Goal: Obtain resource: Obtain resource

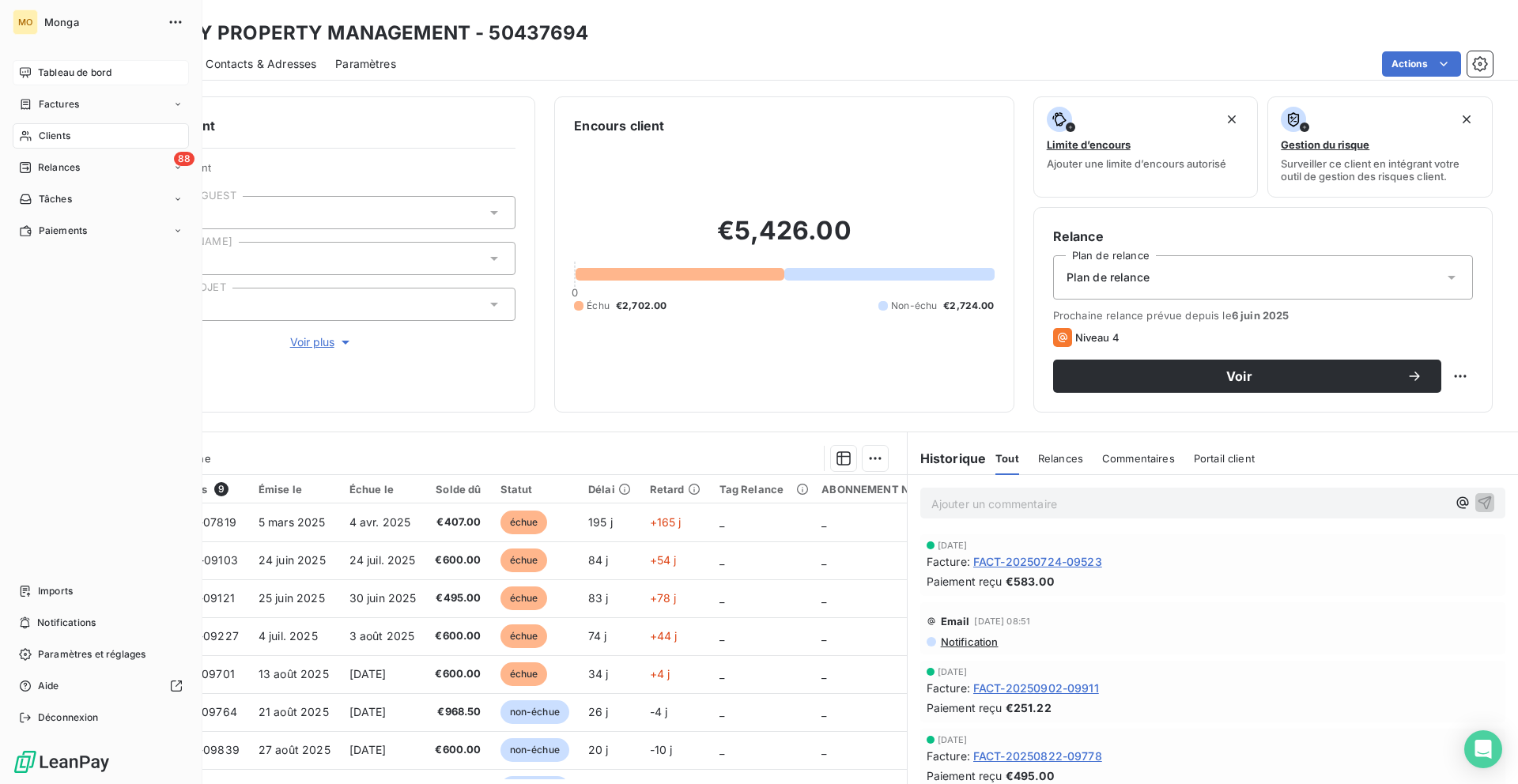
click at [32, 74] on div "Tableau de bord" at bounding box center [101, 72] width 177 height 25
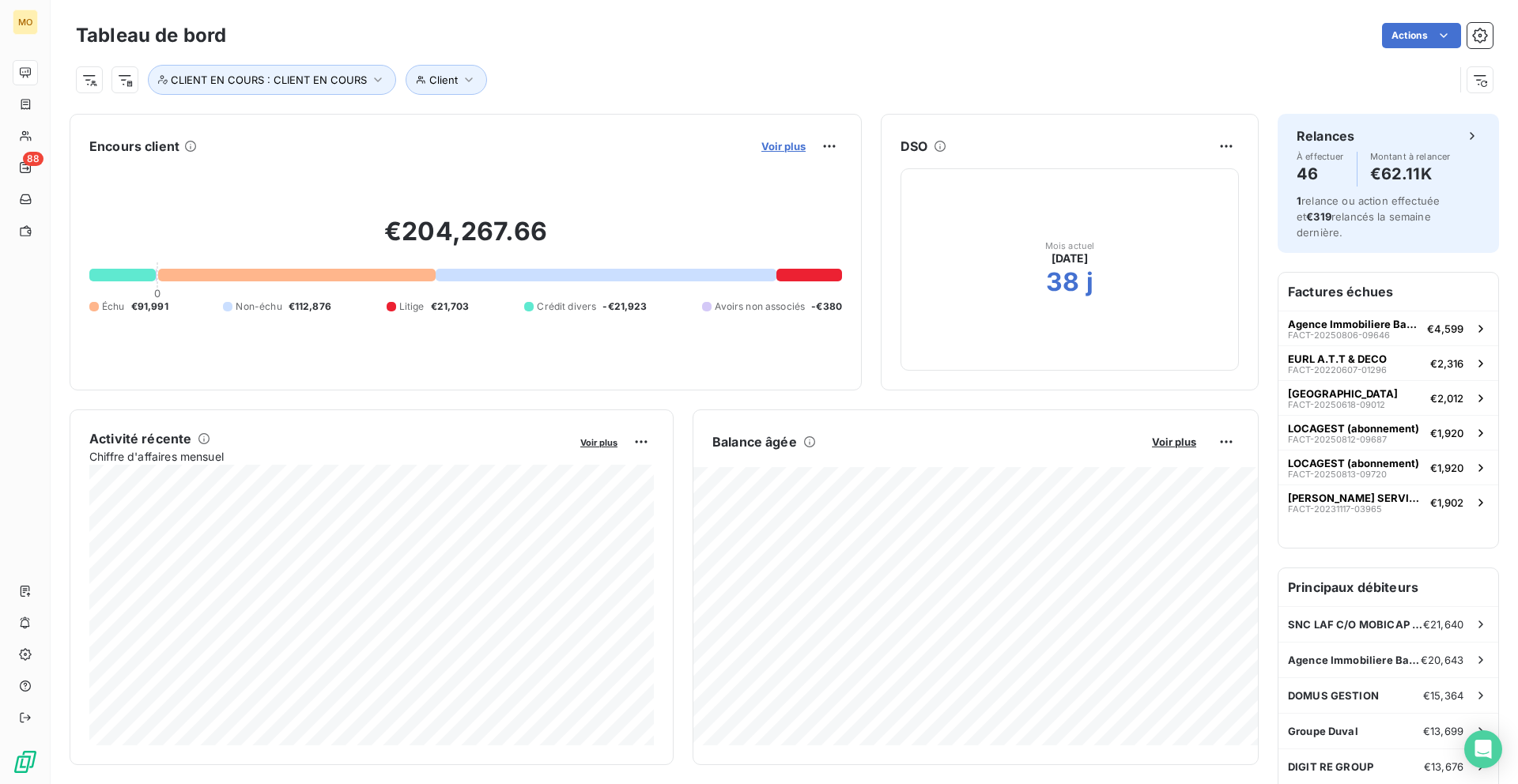
click at [800, 149] on span "Voir plus" at bounding box center [783, 146] width 44 height 13
click at [783, 149] on span "Voir plus" at bounding box center [783, 146] width 44 height 13
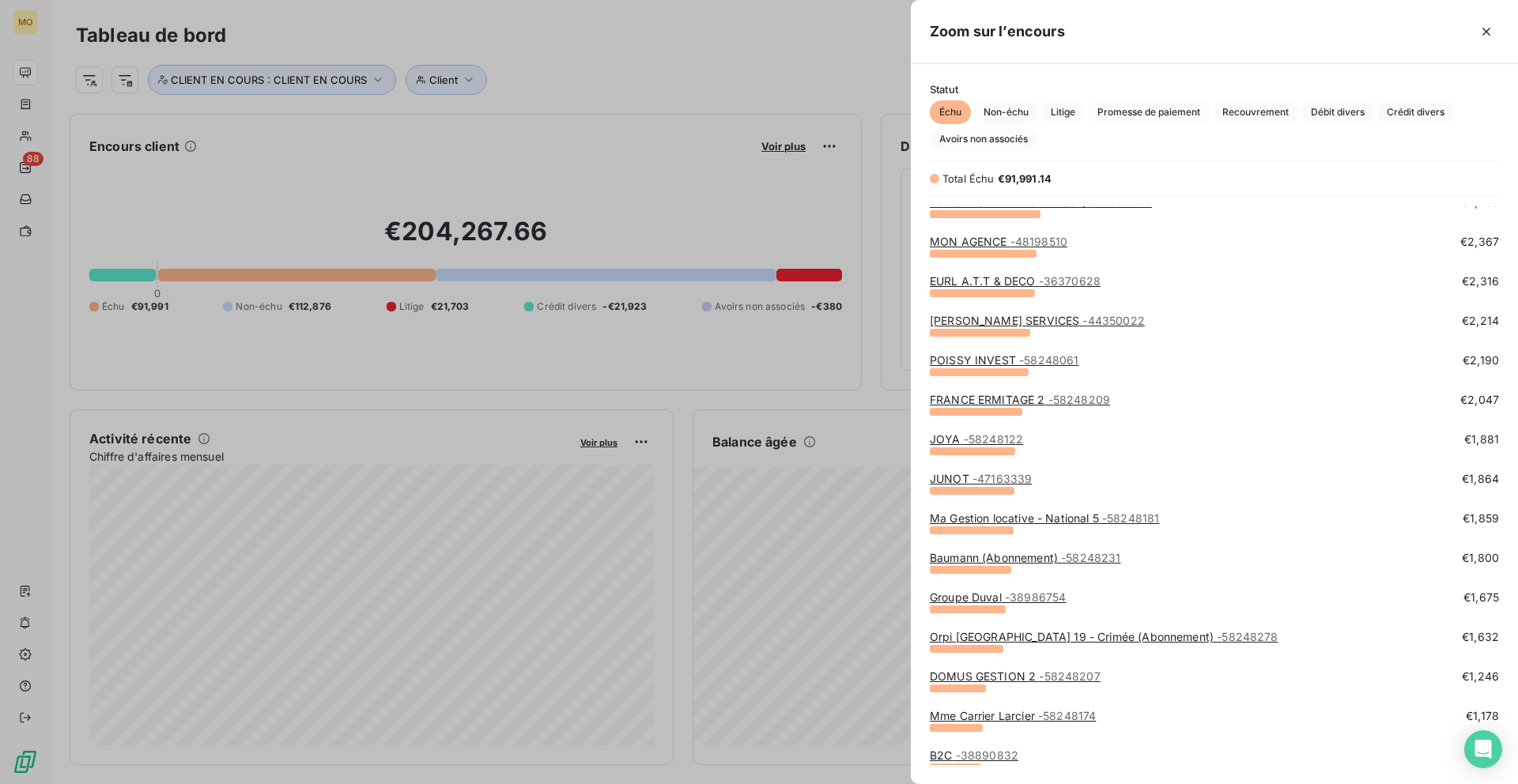
scroll to position [370, 0]
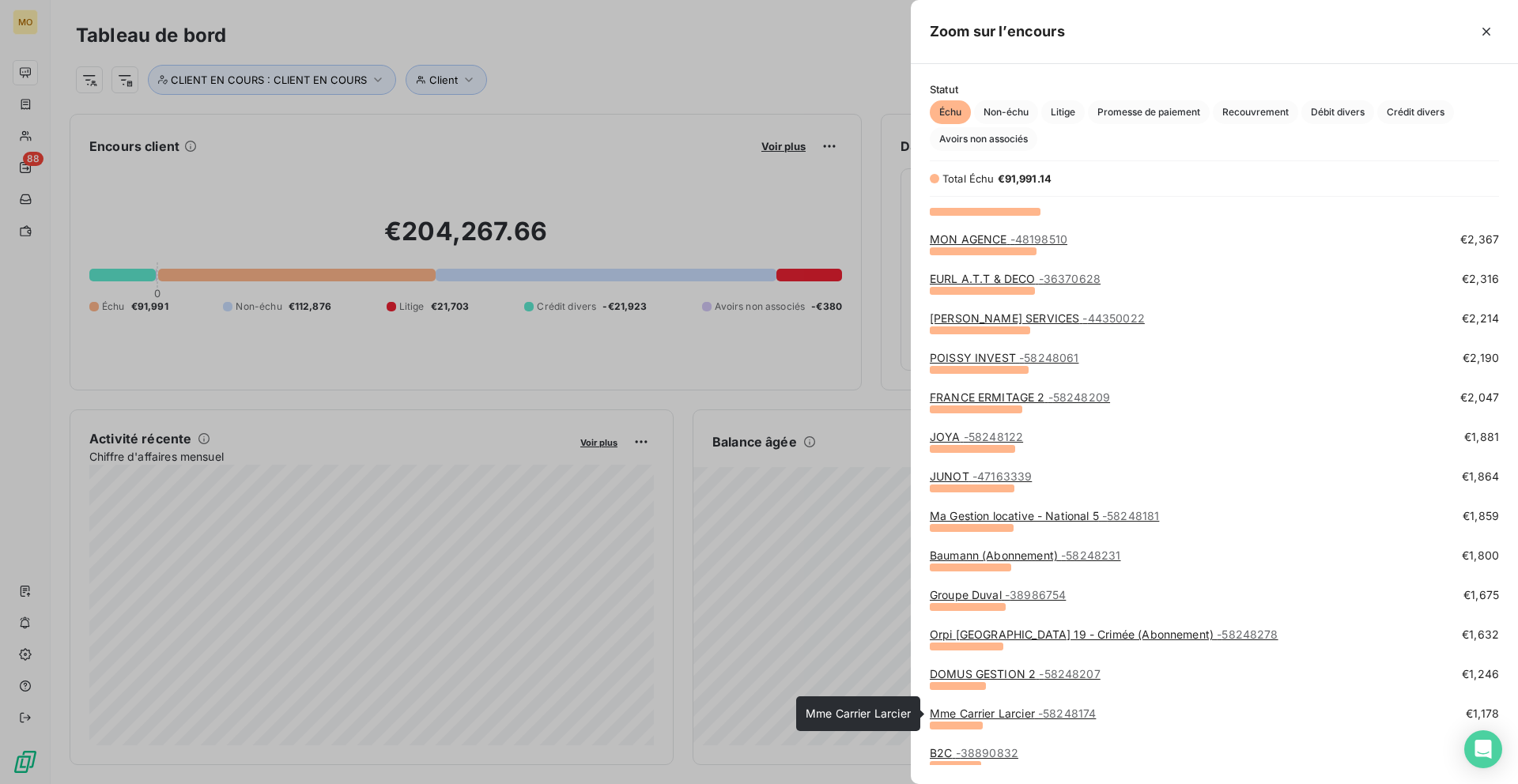
click at [1064, 708] on span "- 58248174" at bounding box center [1067, 712] width 58 height 13
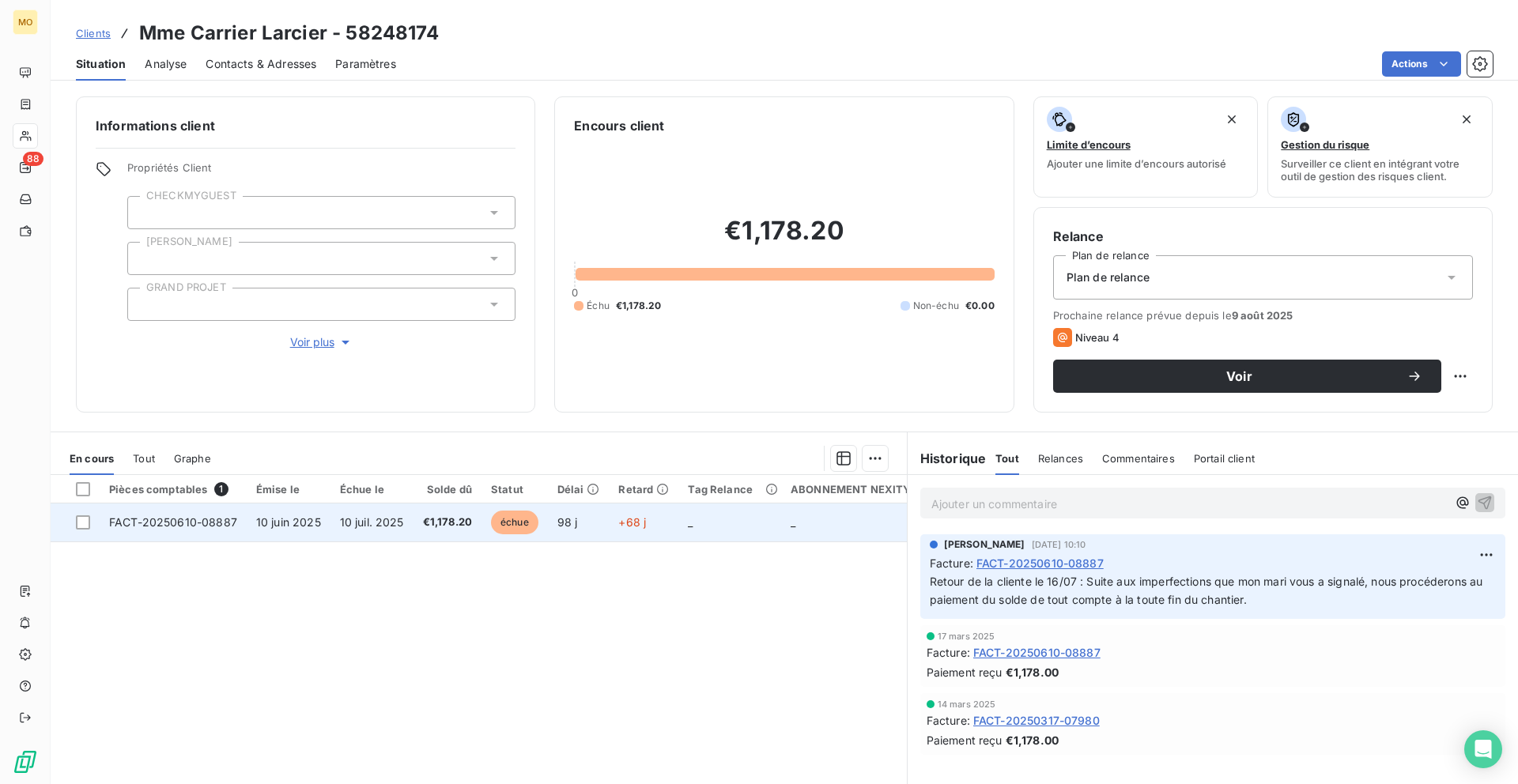
click at [311, 525] on span "10 juin 2025" at bounding box center [288, 521] width 65 height 13
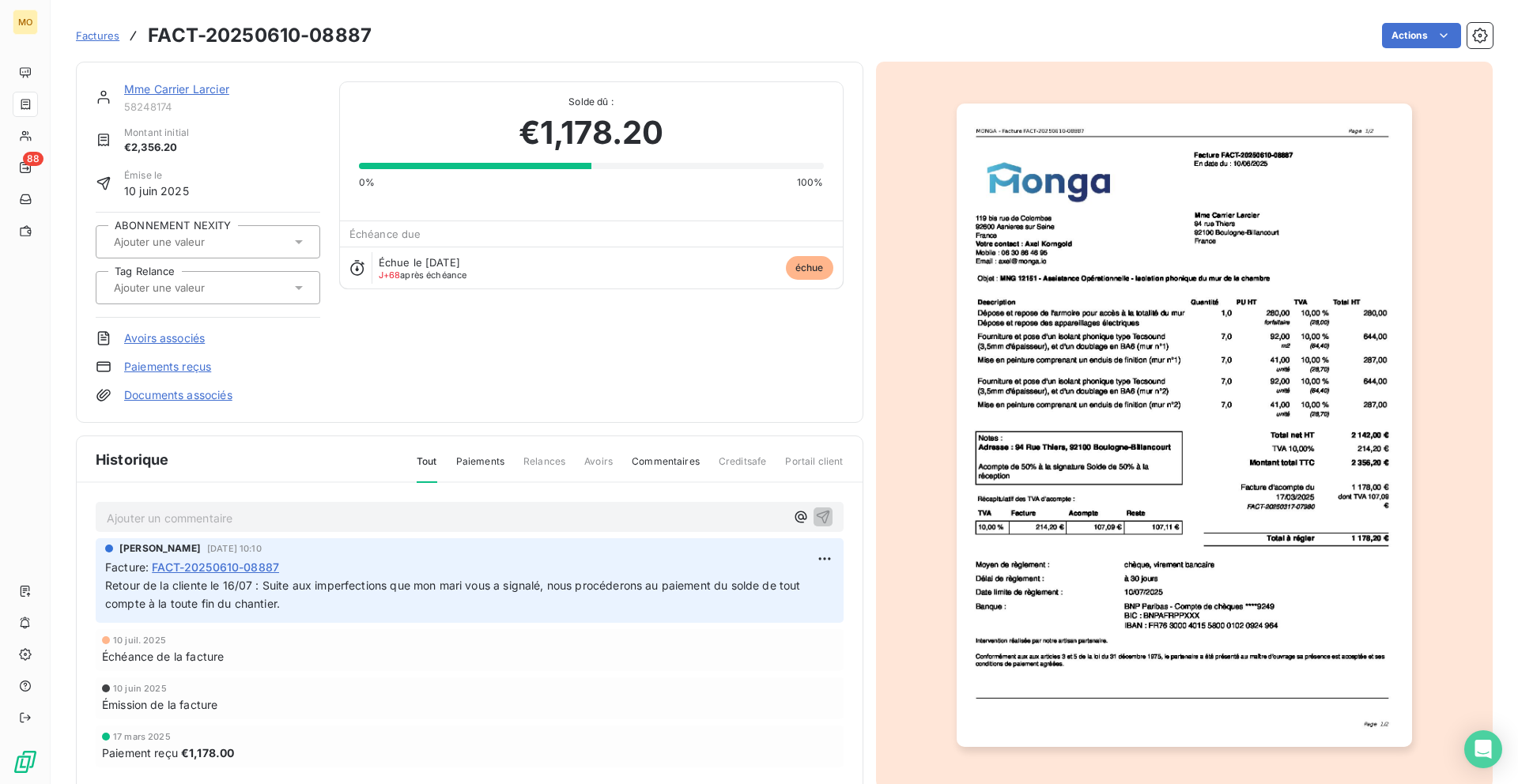
click at [1039, 289] on img "button" at bounding box center [1184, 425] width 455 height 643
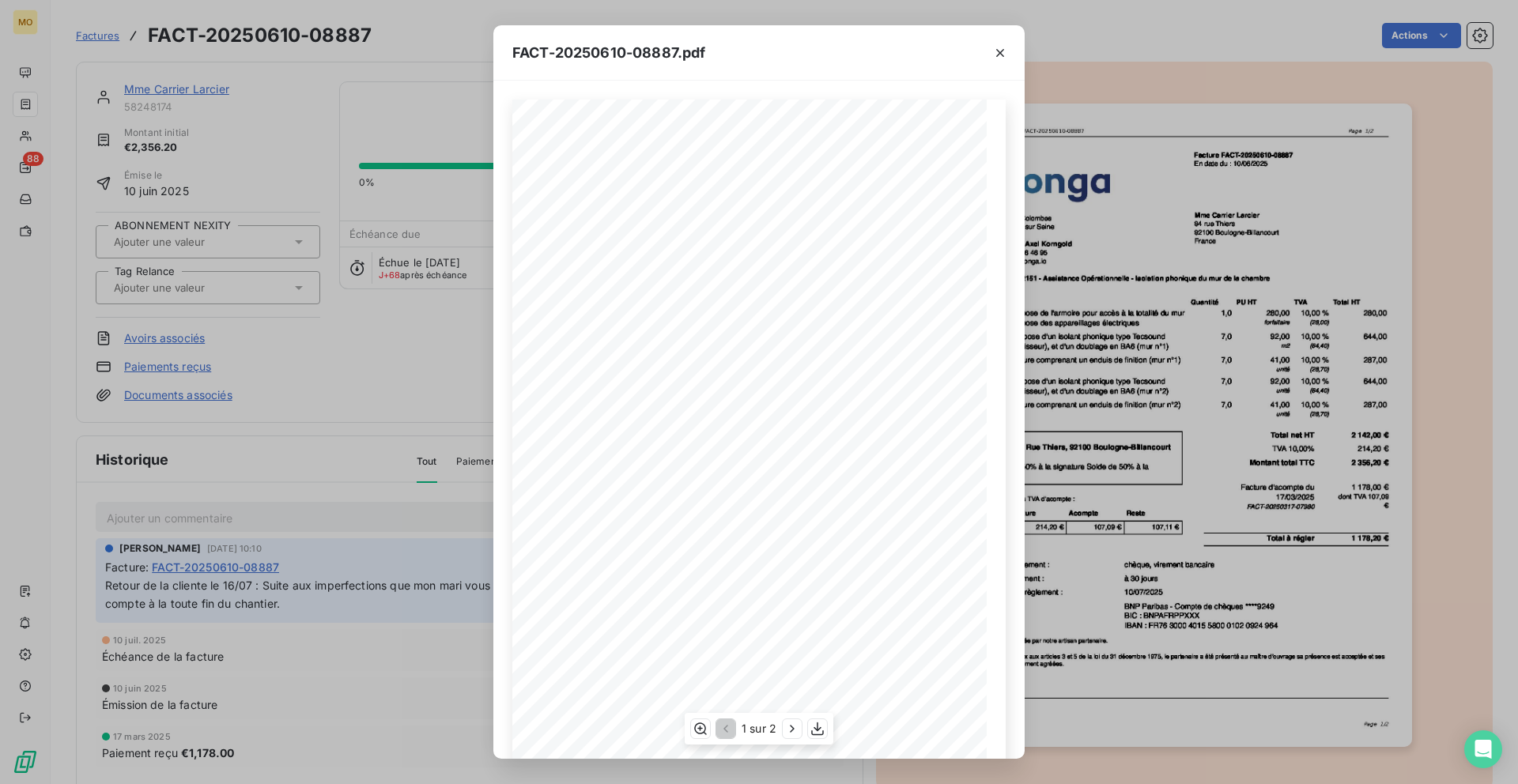
click at [585, 279] on span "MNG 12151 - Assistance Opérationnelle - Isolation phonique du mur de la chambre" at bounding box center [707, 279] width 280 height 7
drag, startPoint x: 572, startPoint y: 280, endPoint x: 593, endPoint y: 280, distance: 21.0
click at [593, 280] on span "MNG 12151 - Assistance Opérationnelle - Isolation phonique du mur de la chambre" at bounding box center [707, 279] width 280 height 7
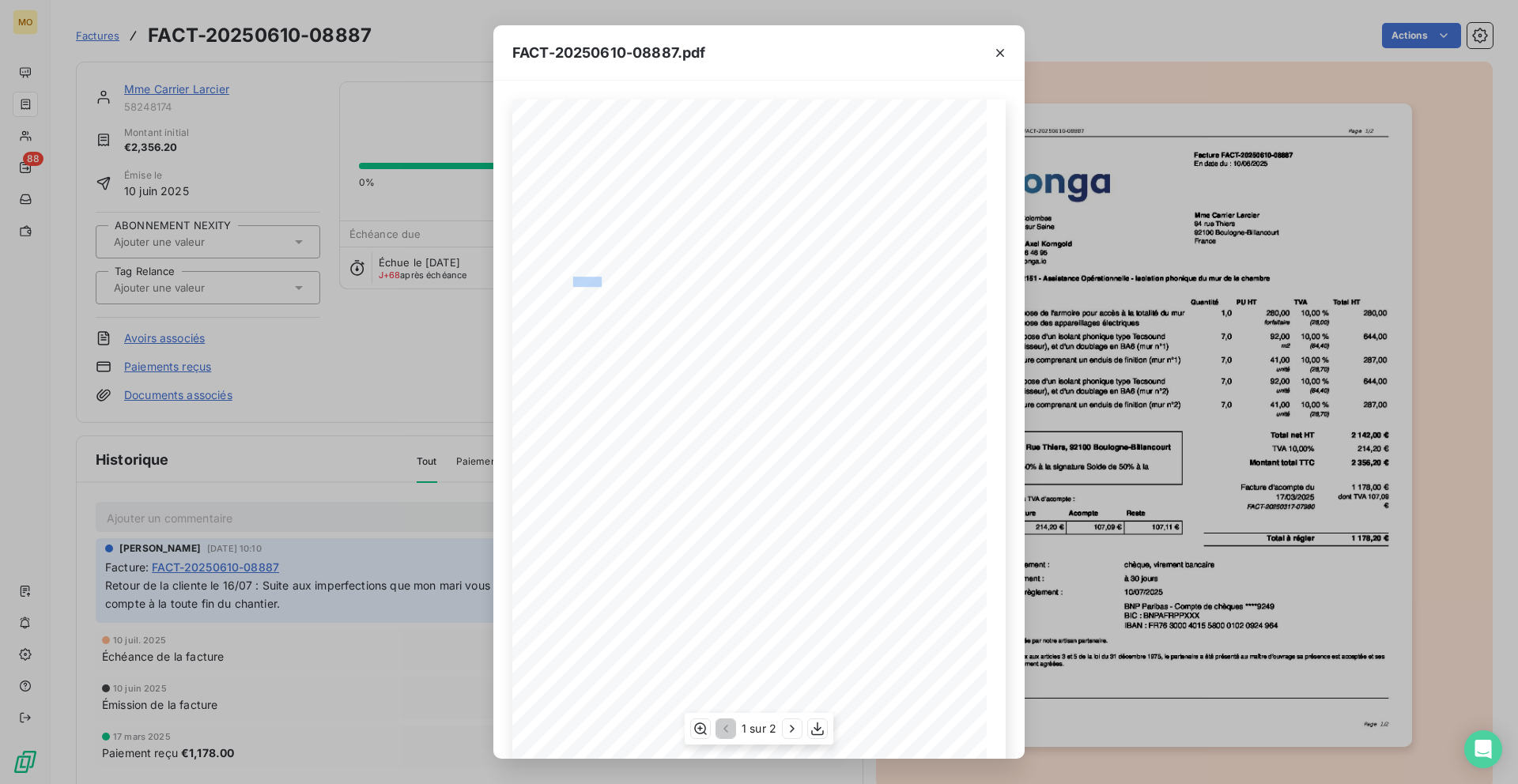
drag, startPoint x: 600, startPoint y: 281, endPoint x: 573, endPoint y: 281, distance: 27.0
click at [573, 281] on span "MNG 12151 - Assistance Opérationnelle - Isolation phonique du mur de la chambre" at bounding box center [707, 279] width 280 height 7
copy span "NG 1215"
click at [891, 149] on div "119 bis rue de Colombes 92600 Asnieres sur Seine France Votre contact : Axel Ko…" at bounding box center [759, 434] width 493 height 669
drag, startPoint x: 865, startPoint y: 154, endPoint x: 788, endPoint y: 151, distance: 77.1
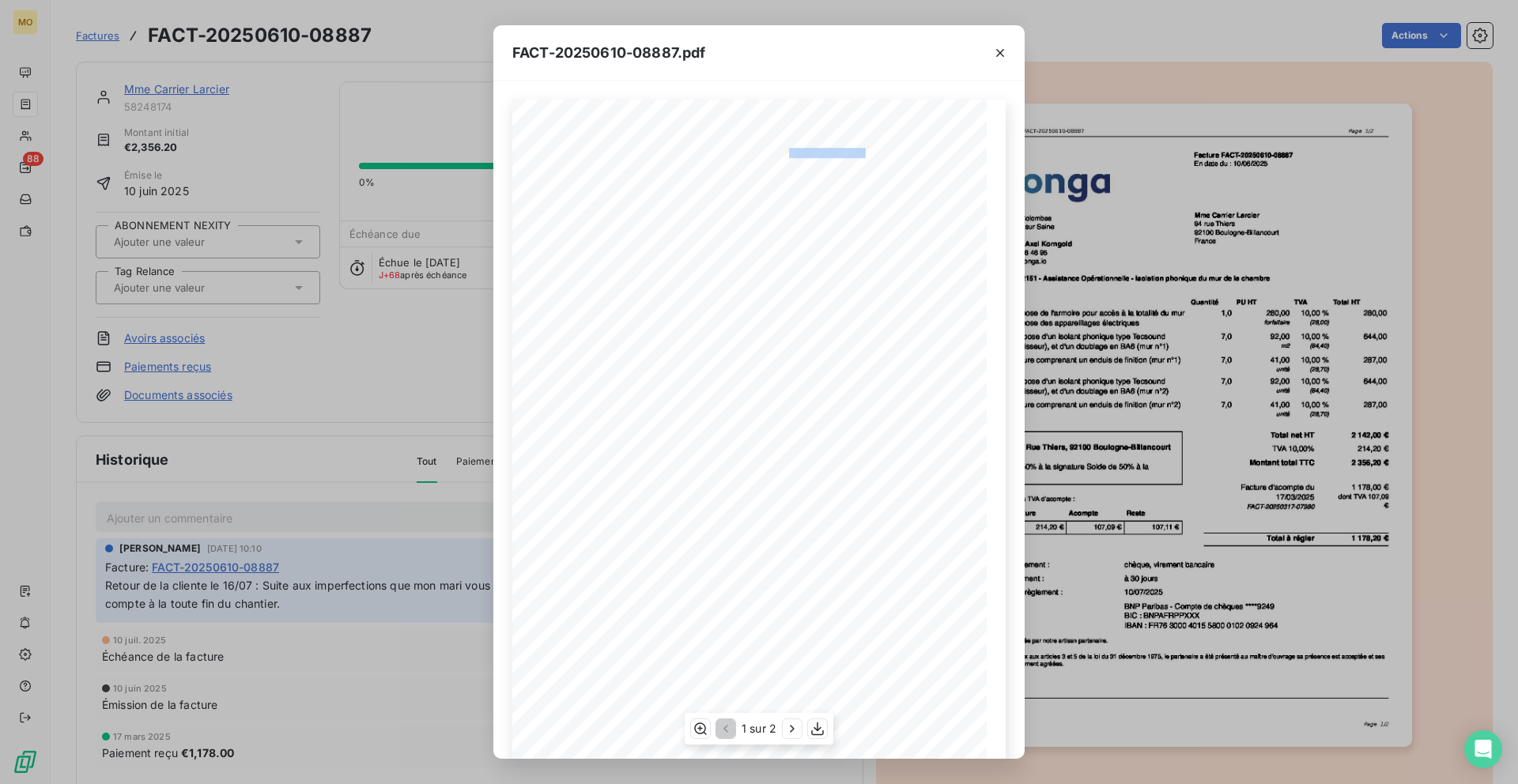
click at [788, 151] on span "Facture FACT-20250610-08887" at bounding box center [821, 152] width 105 height 7
copy span "e FACT-20250610-088"
click at [475, 181] on div "FACT-20250610-08887.pdf 119 bis rue de Colombes 92600 Asnieres sur Seine France…" at bounding box center [759, 392] width 1518 height 784
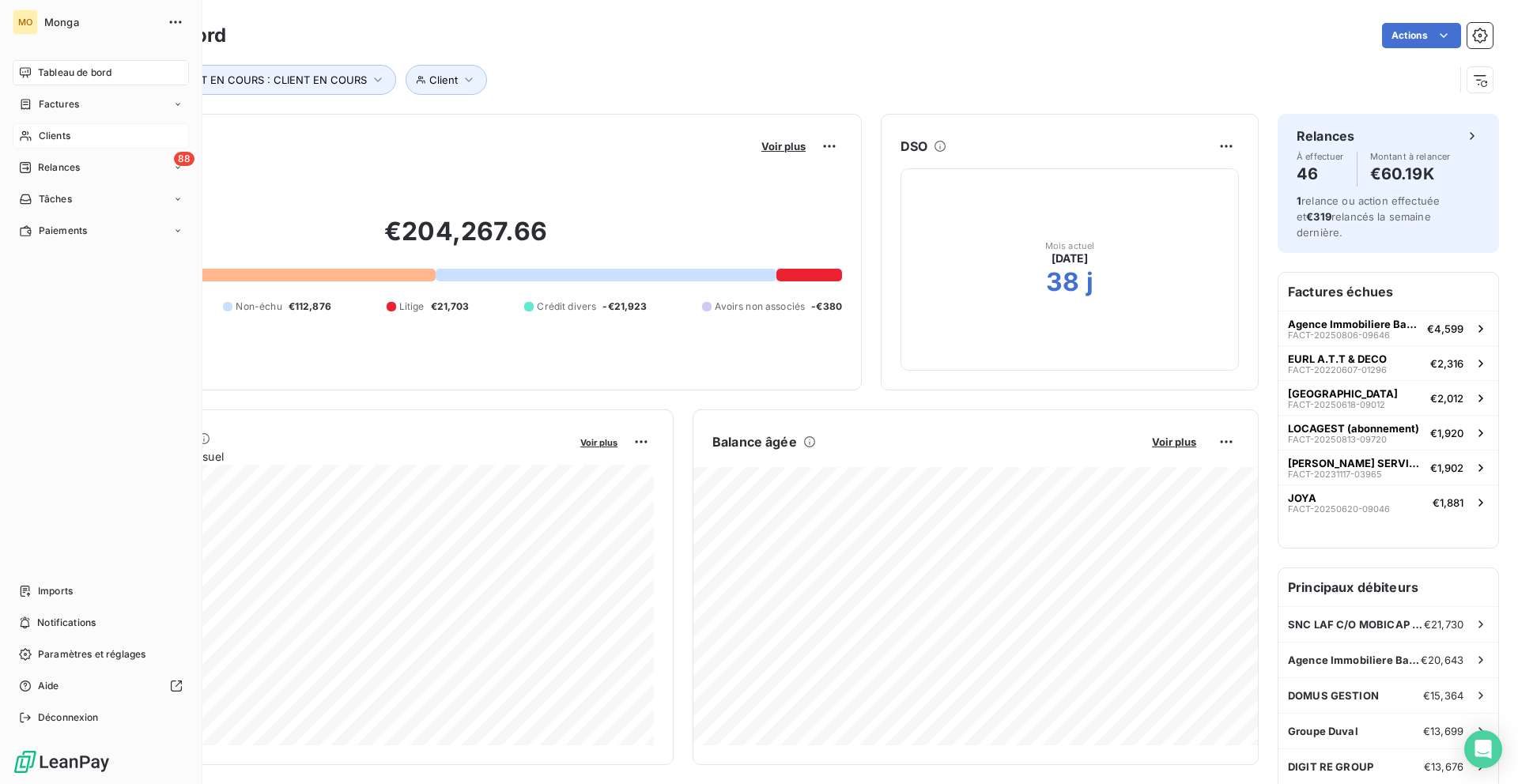
click at [33, 136] on div "Clients" at bounding box center [101, 136] width 177 height 25
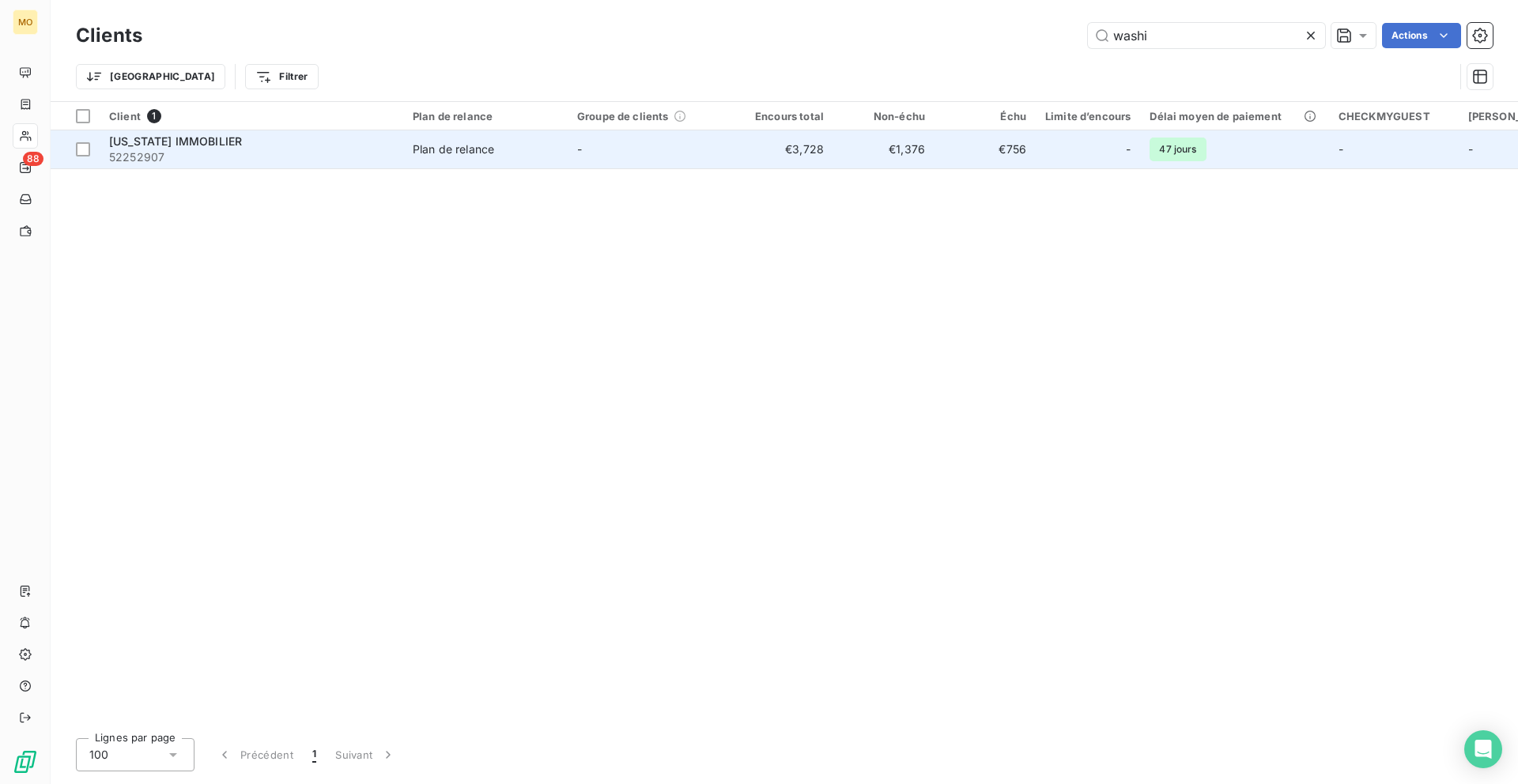
type input "washi"
click at [377, 155] on span "52252907" at bounding box center [251, 158] width 284 height 16
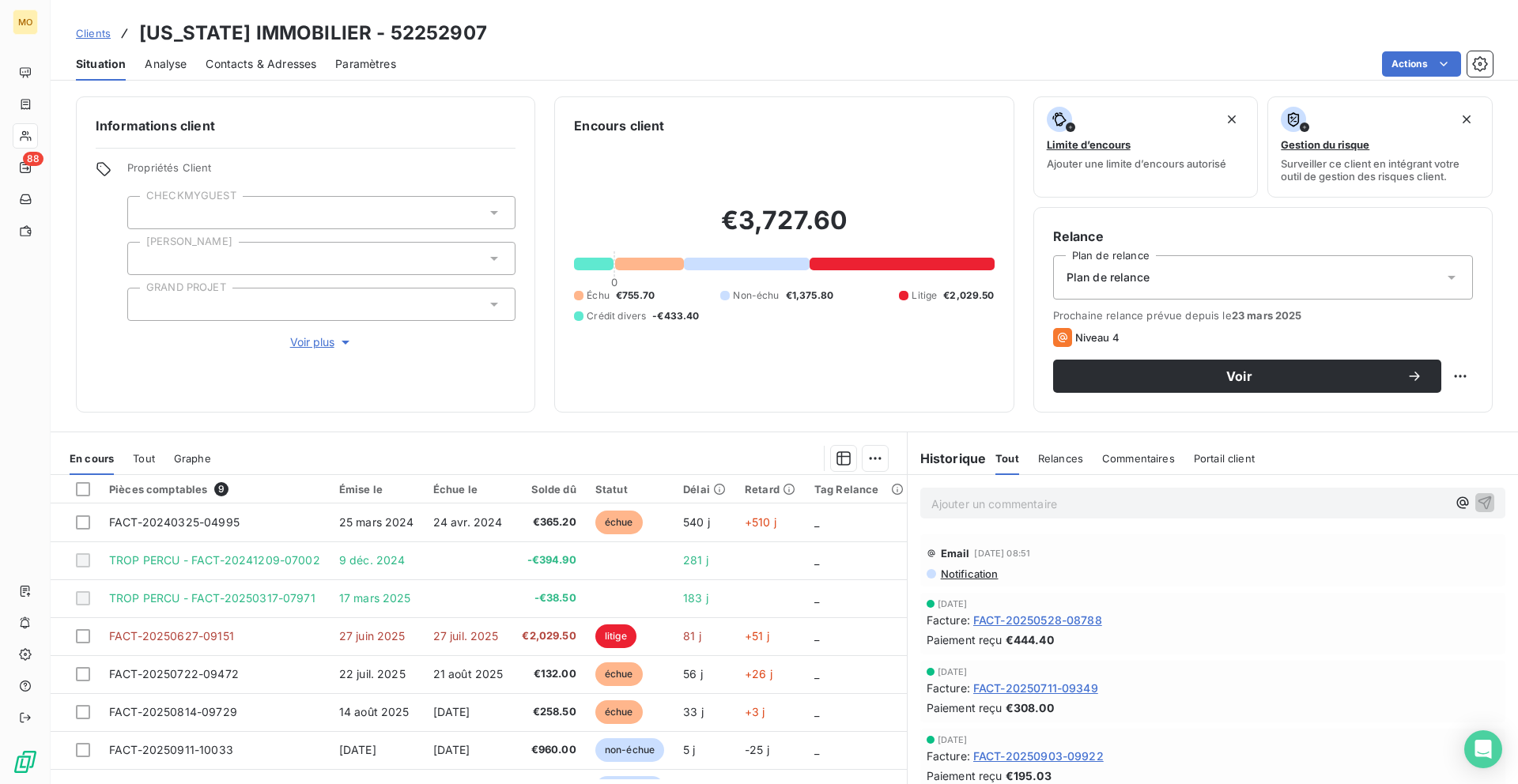
scroll to position [43, 0]
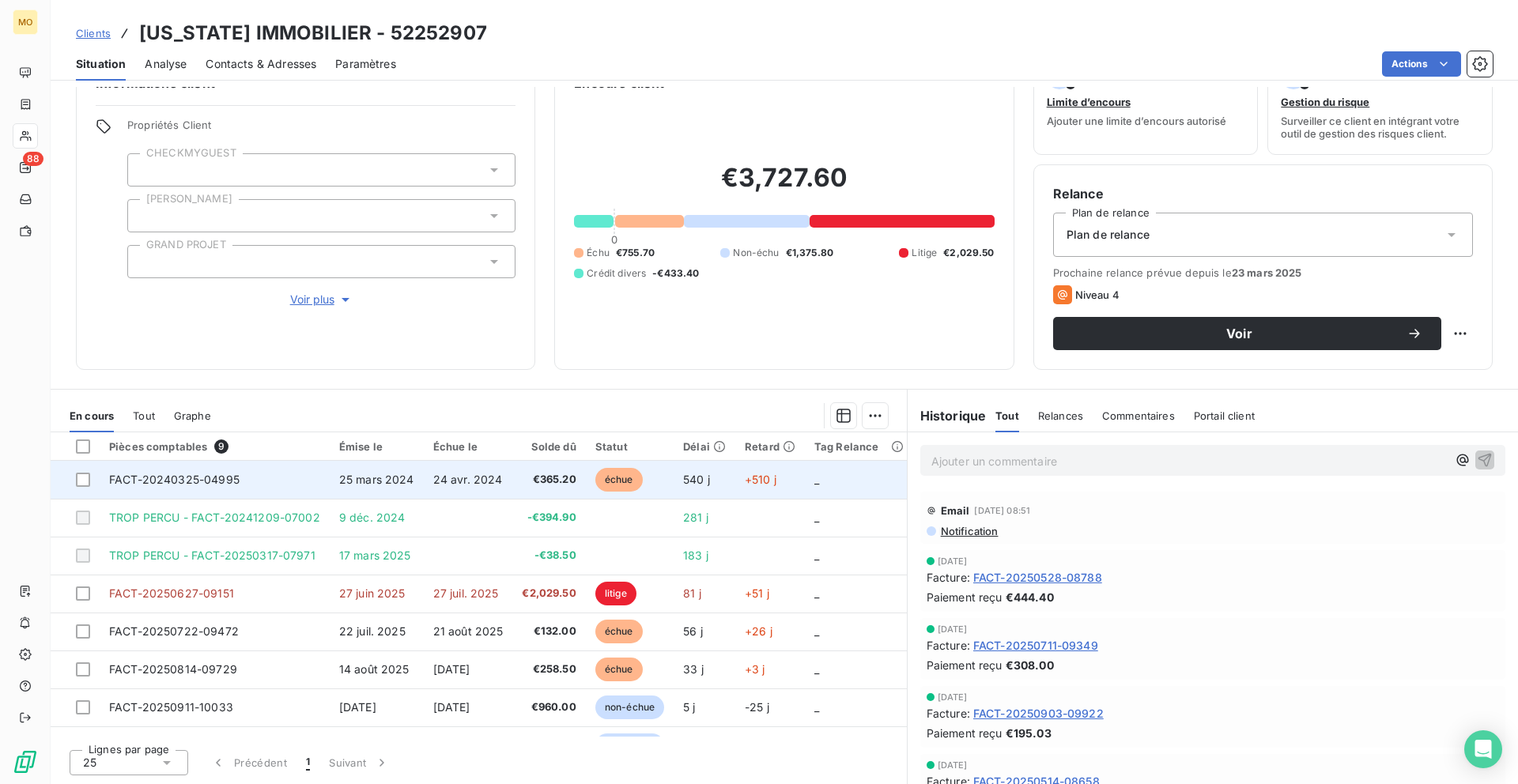
click at [523, 485] on span "€365.20" at bounding box center [549, 480] width 54 height 16
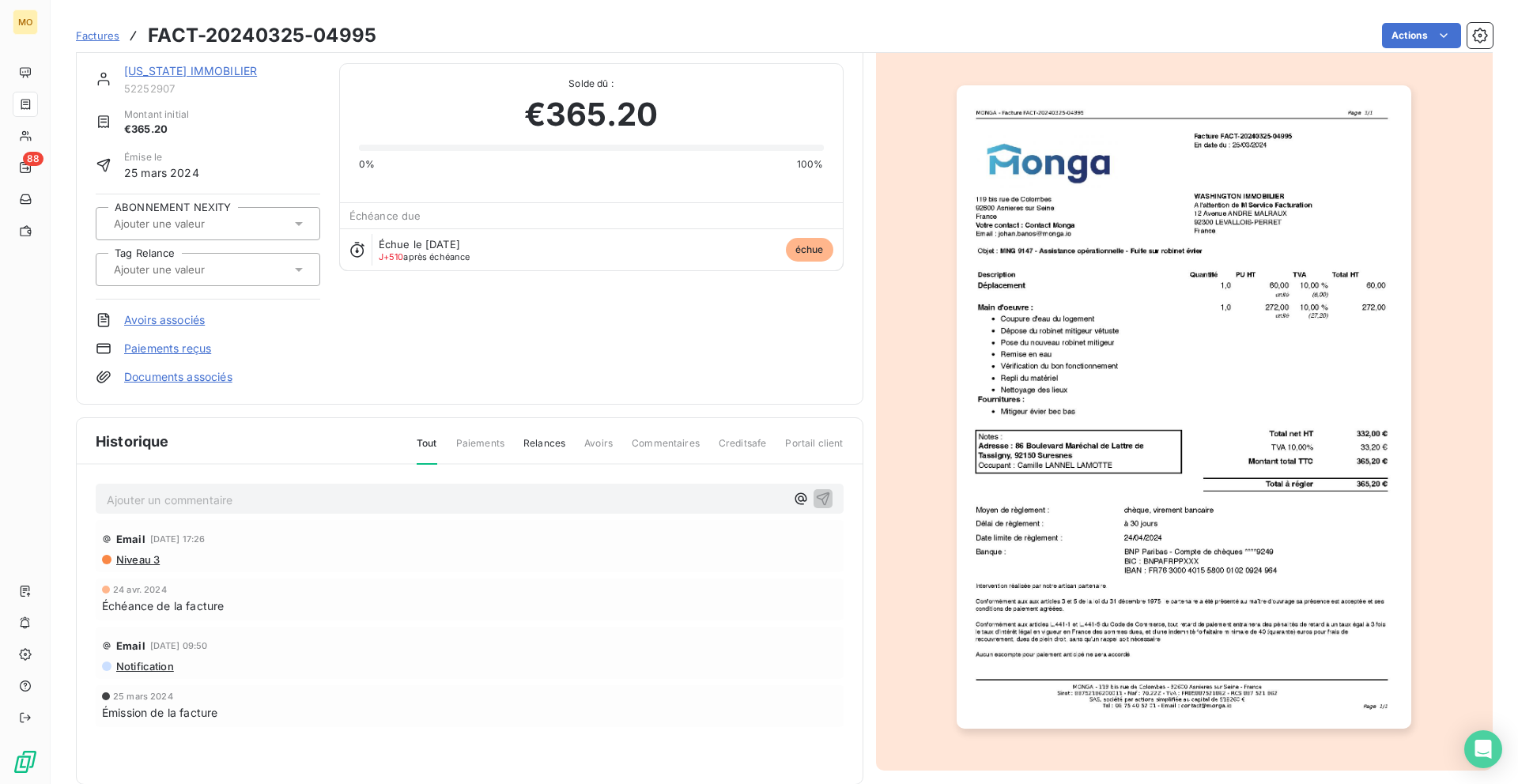
scroll to position [20, 0]
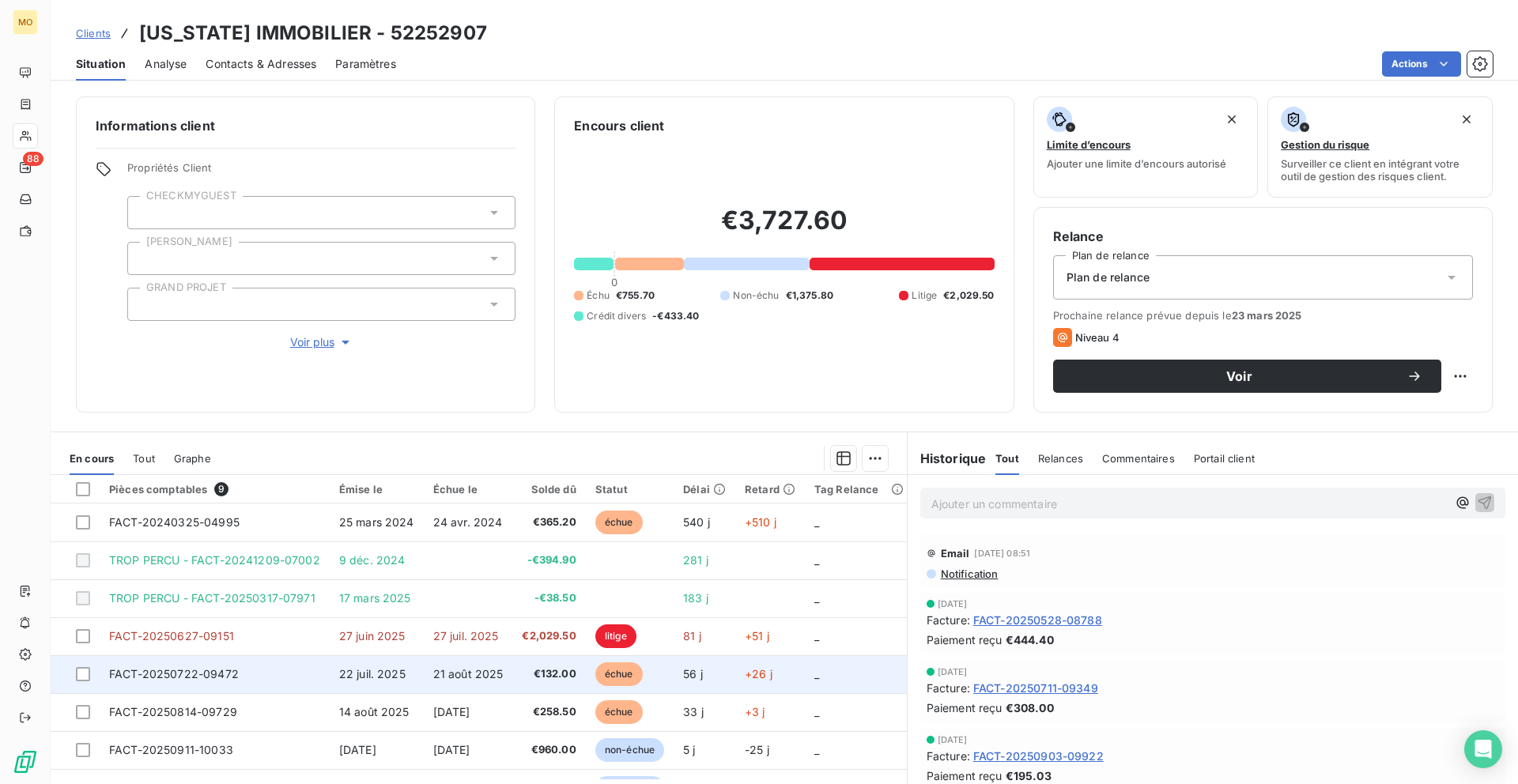
click at [512, 670] on td "€132.00" at bounding box center [548, 674] width 73 height 38
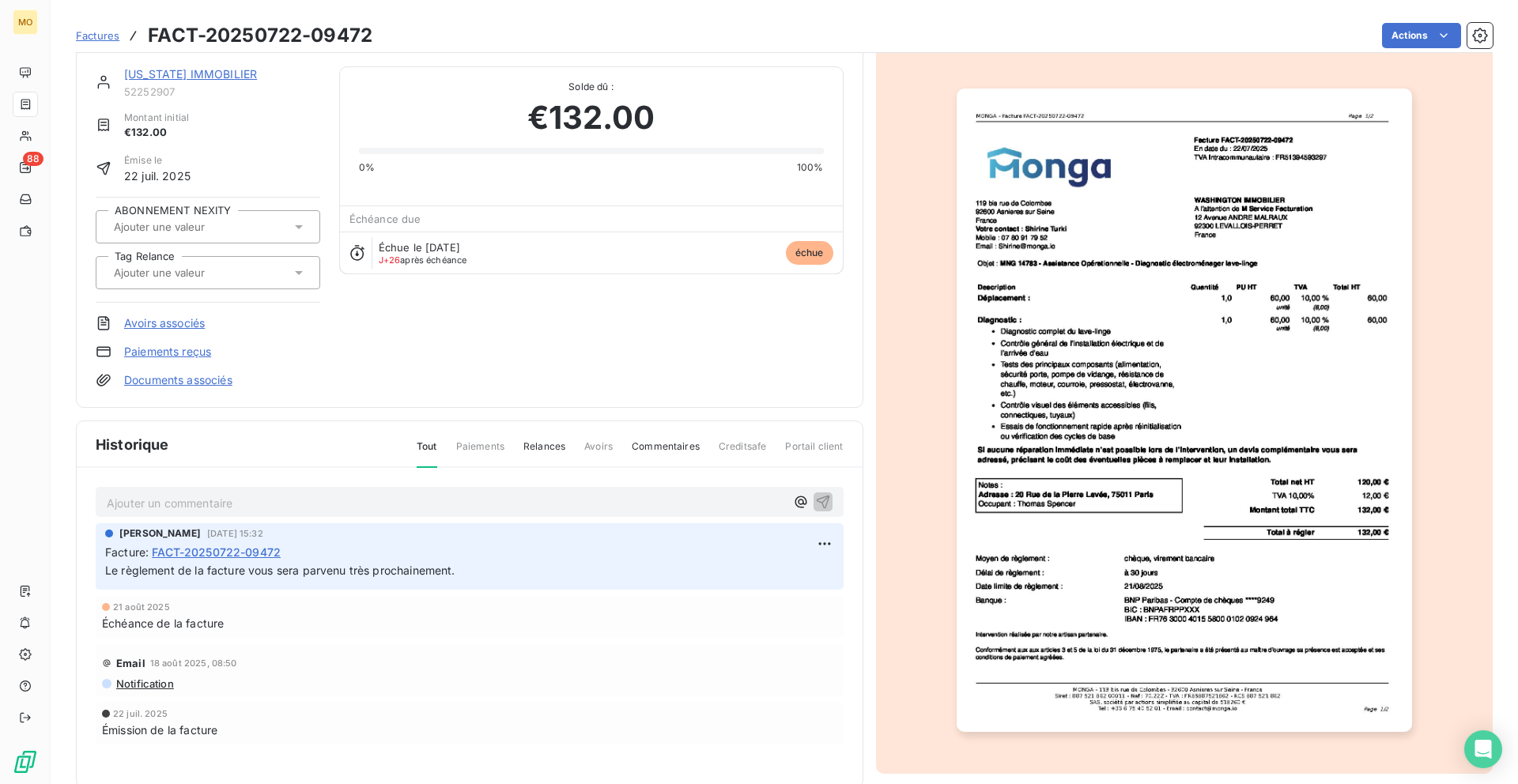
scroll to position [17, 0]
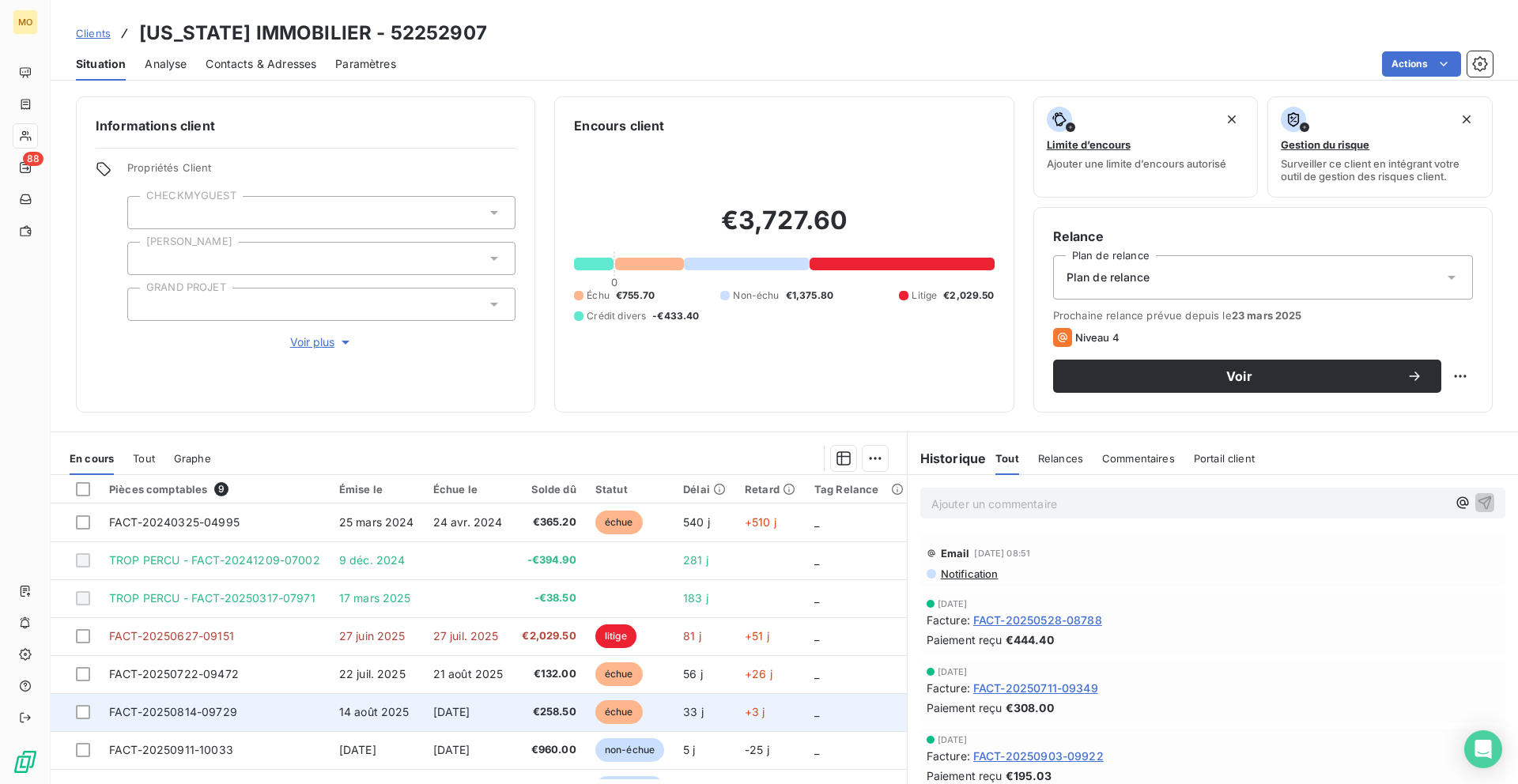
click at [358, 697] on td "14 août 2025" at bounding box center [376, 712] width 94 height 38
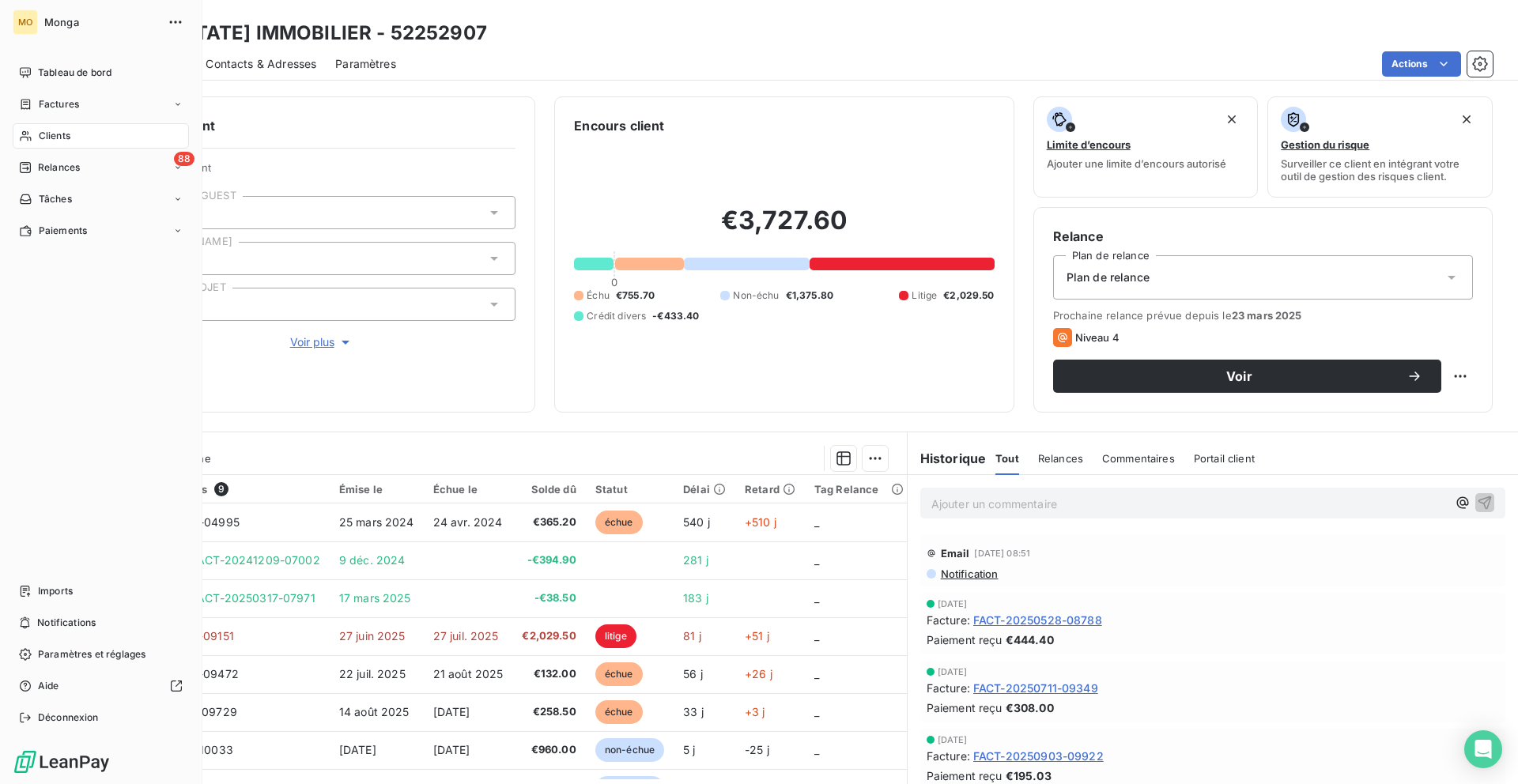
click at [52, 135] on span "Clients" at bounding box center [55, 136] width 32 height 14
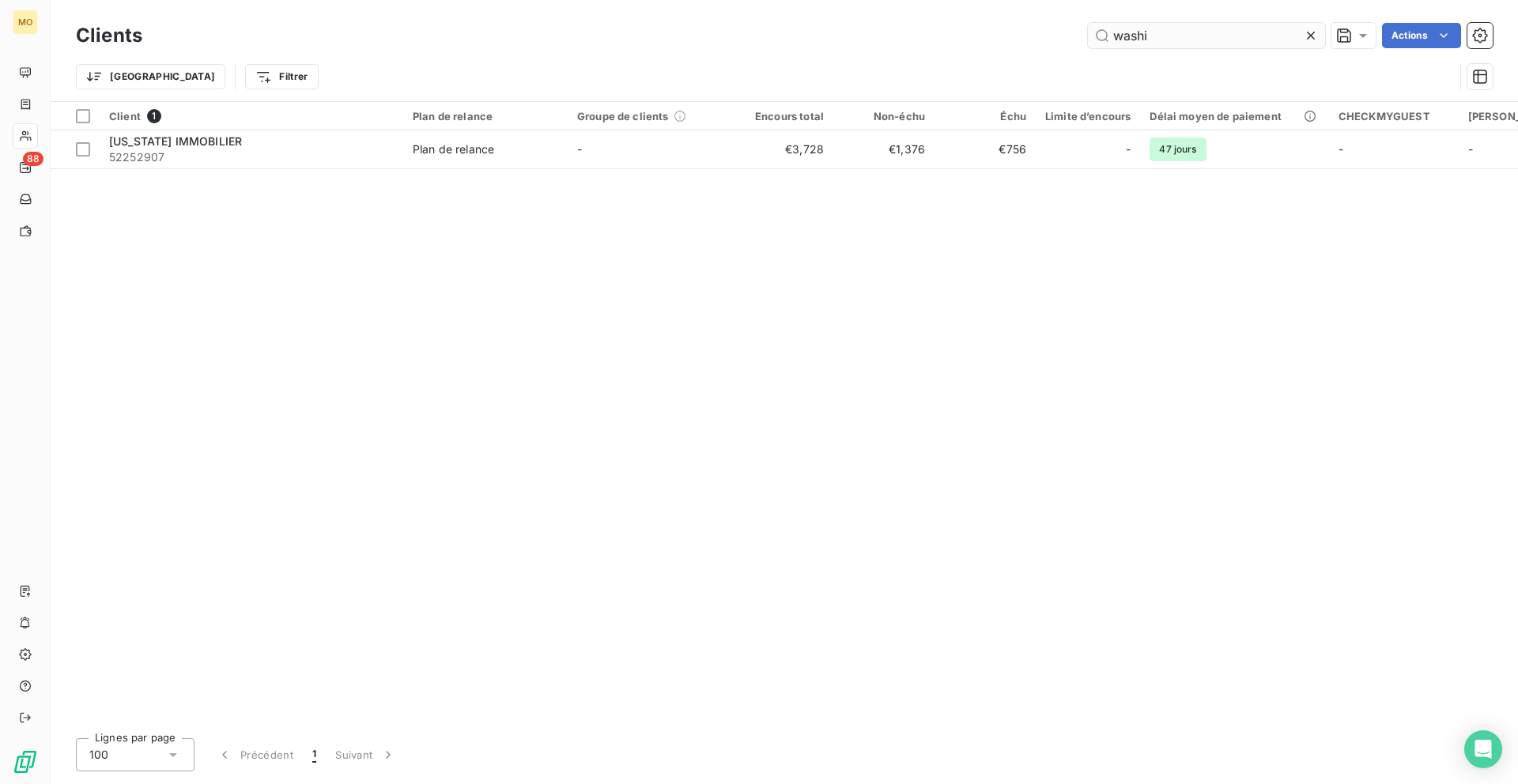
click at [1148, 45] on input "washi" at bounding box center [1207, 35] width 238 height 25
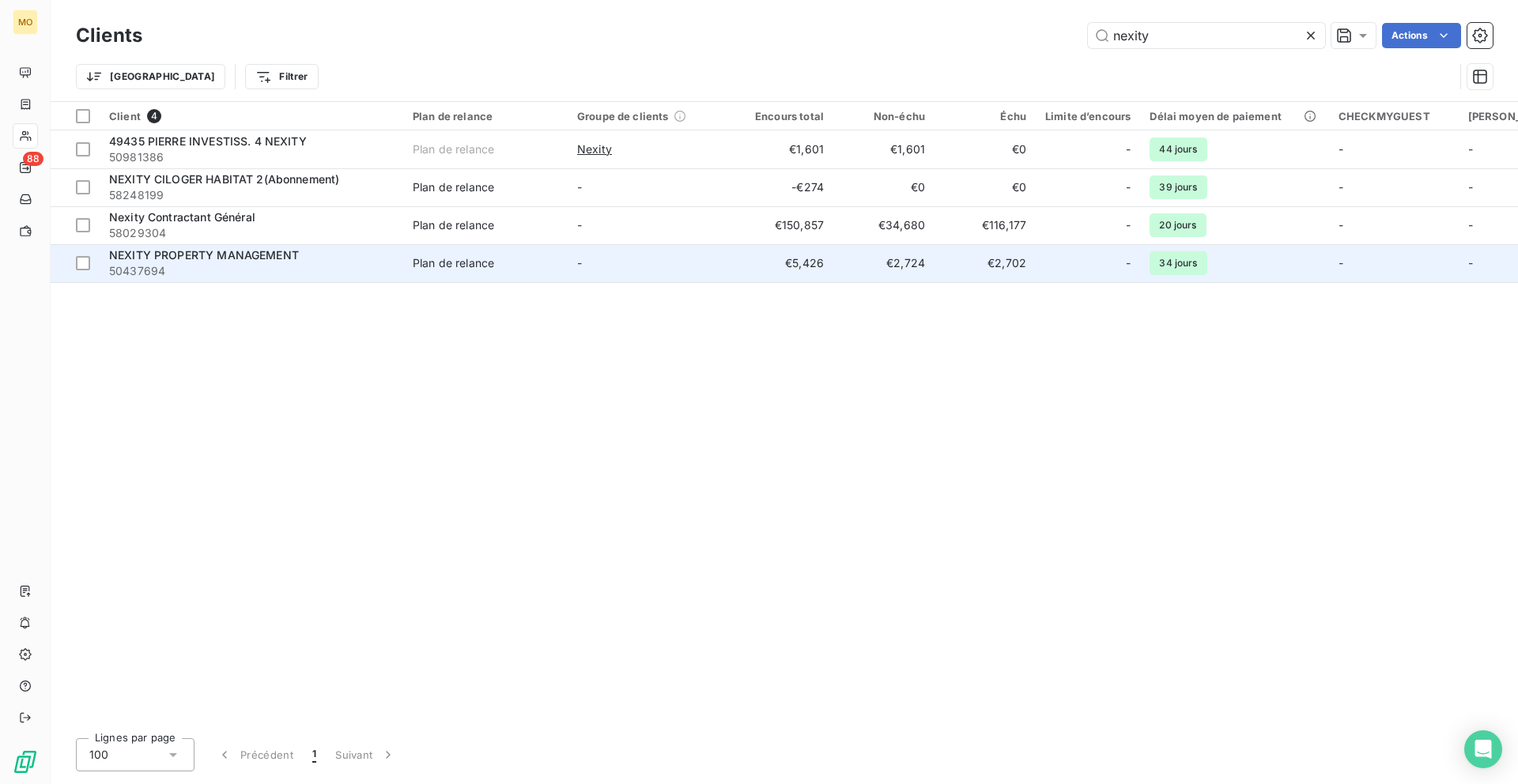
type input "nexity"
click at [402, 256] on td "NEXITY PROPERTY MANAGEMENT 50437694" at bounding box center [252, 263] width 303 height 38
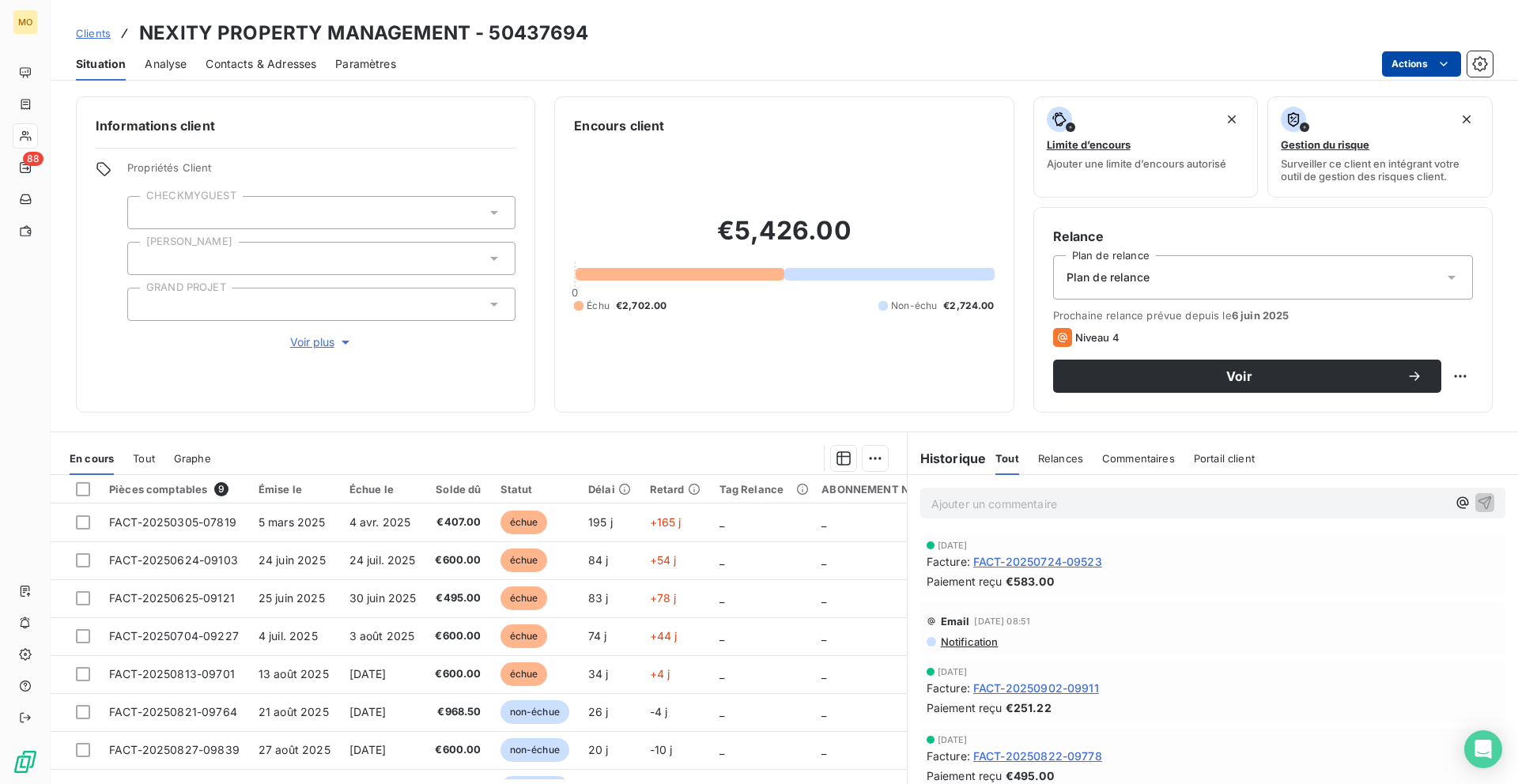
click at [1407, 63] on html "MO 88 Clients NEXITY PROPERTY MANAGEMENT - 50437694 Situation Analyse Contacts …" at bounding box center [759, 392] width 1518 height 784
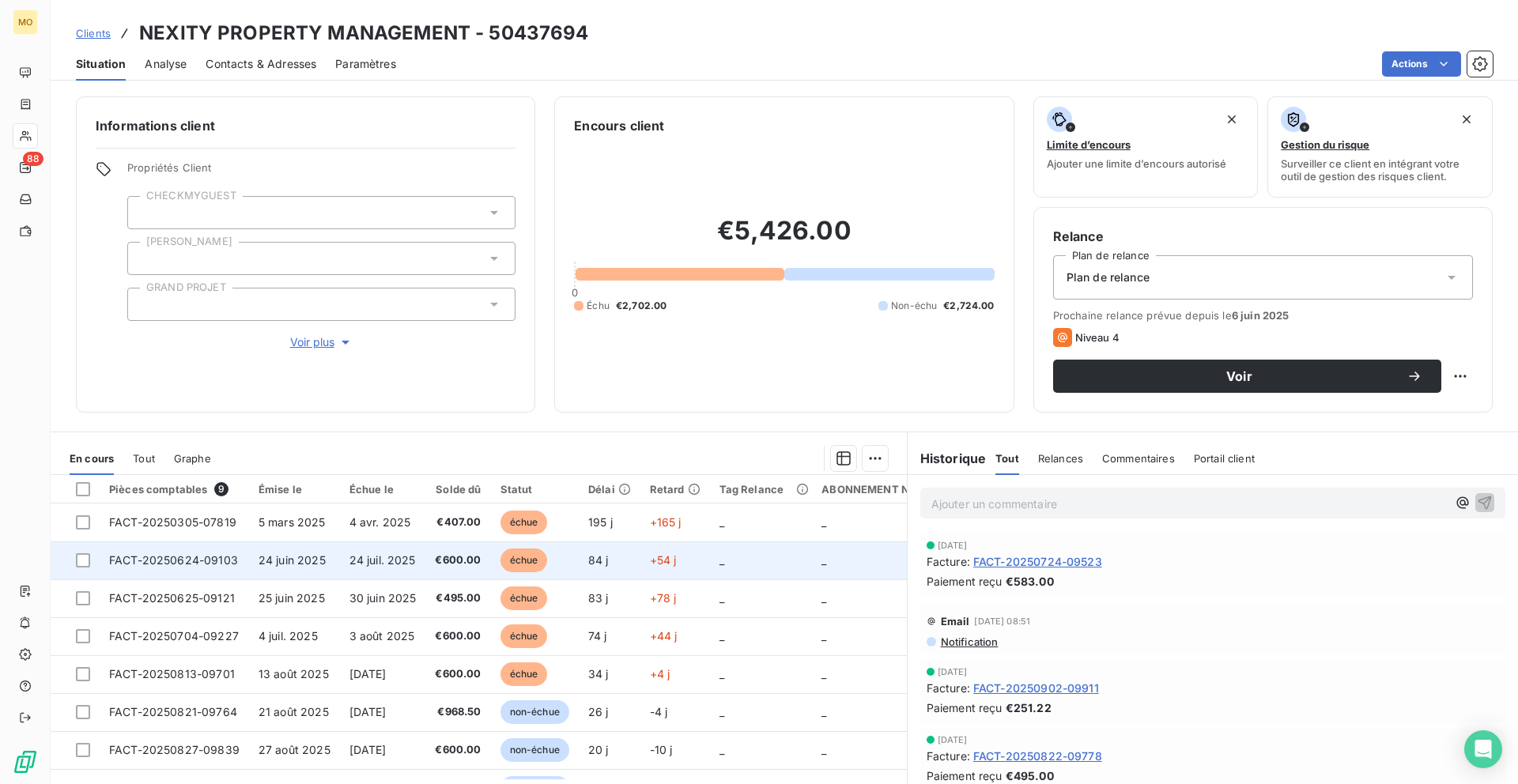
click at [294, 553] on html "MO 88 Clients NEXITY PROPERTY MANAGEMENT - 50437694 Situation Analyse Contacts …" at bounding box center [759, 392] width 1518 height 784
click at [289, 553] on span "24 juin 2025" at bounding box center [291, 559] width 67 height 13
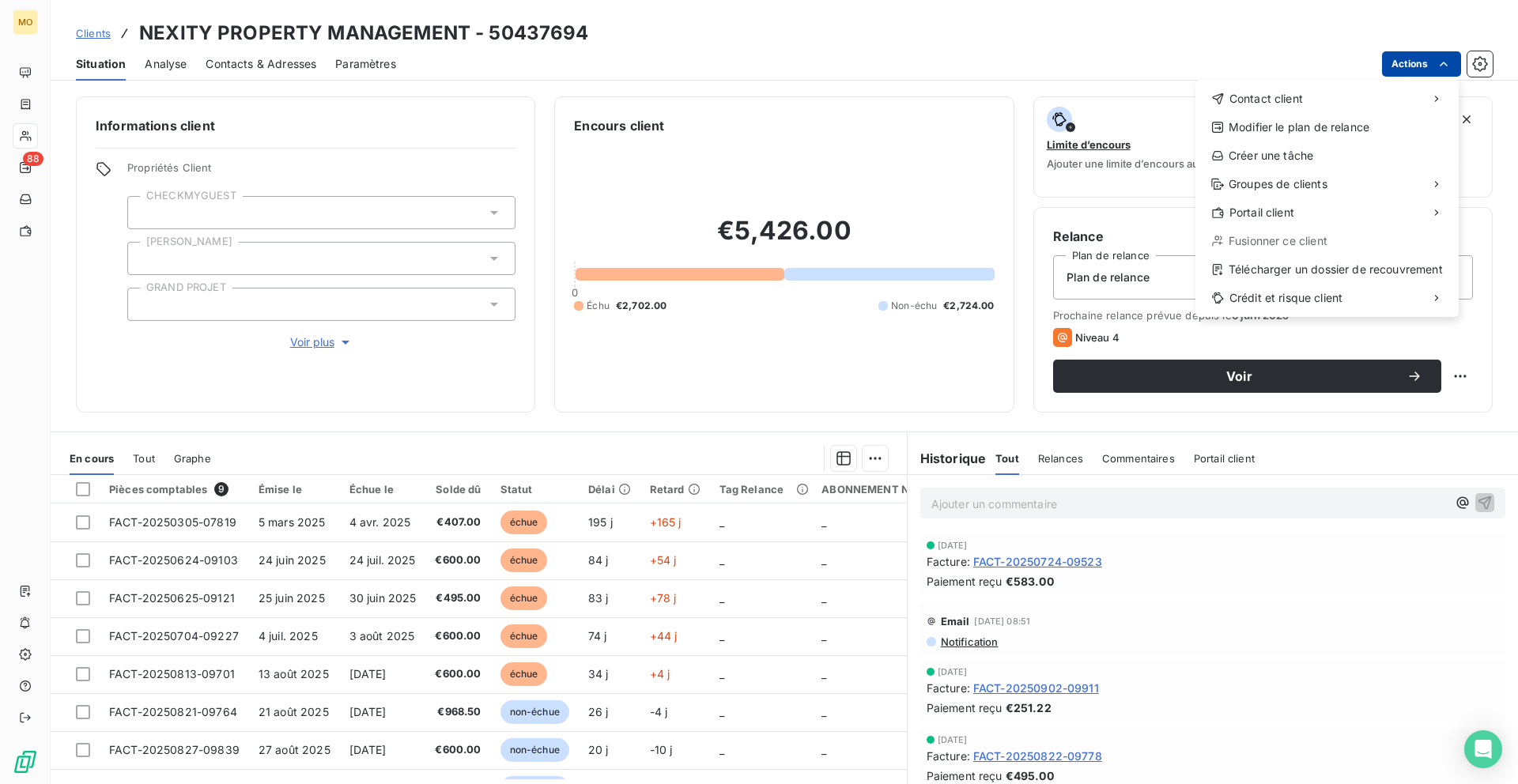
click at [1442, 73] on html "MO 88 Clients NEXITY PROPERTY MANAGEMENT - 50437694 Situation Analyse Contacts …" at bounding box center [759, 392] width 1518 height 784
click at [1249, 268] on div "Télécharger un dossier de recouvrement" at bounding box center [1326, 268] width 251 height 25
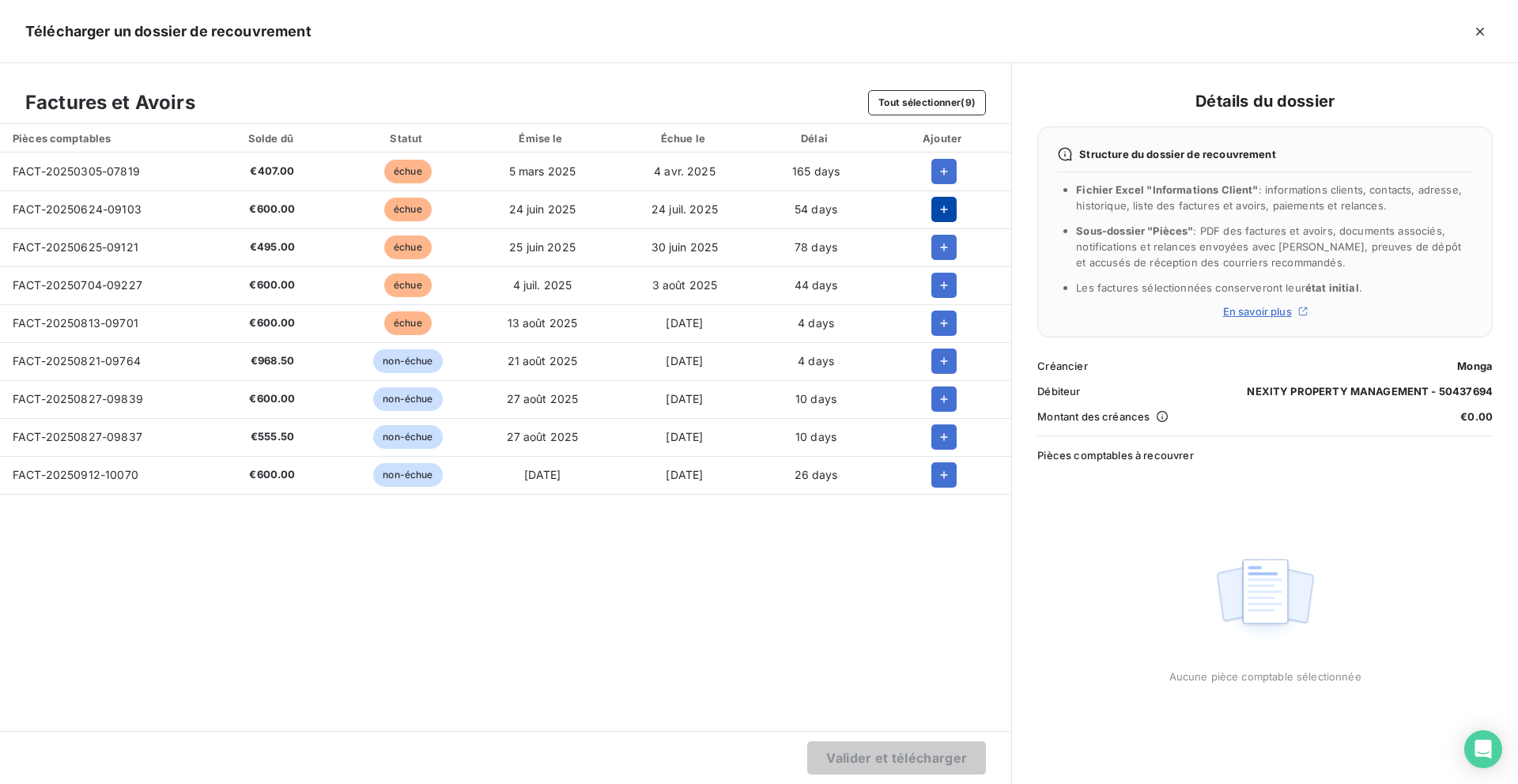
click at [945, 209] on icon "button" at bounding box center [944, 209] width 16 height 16
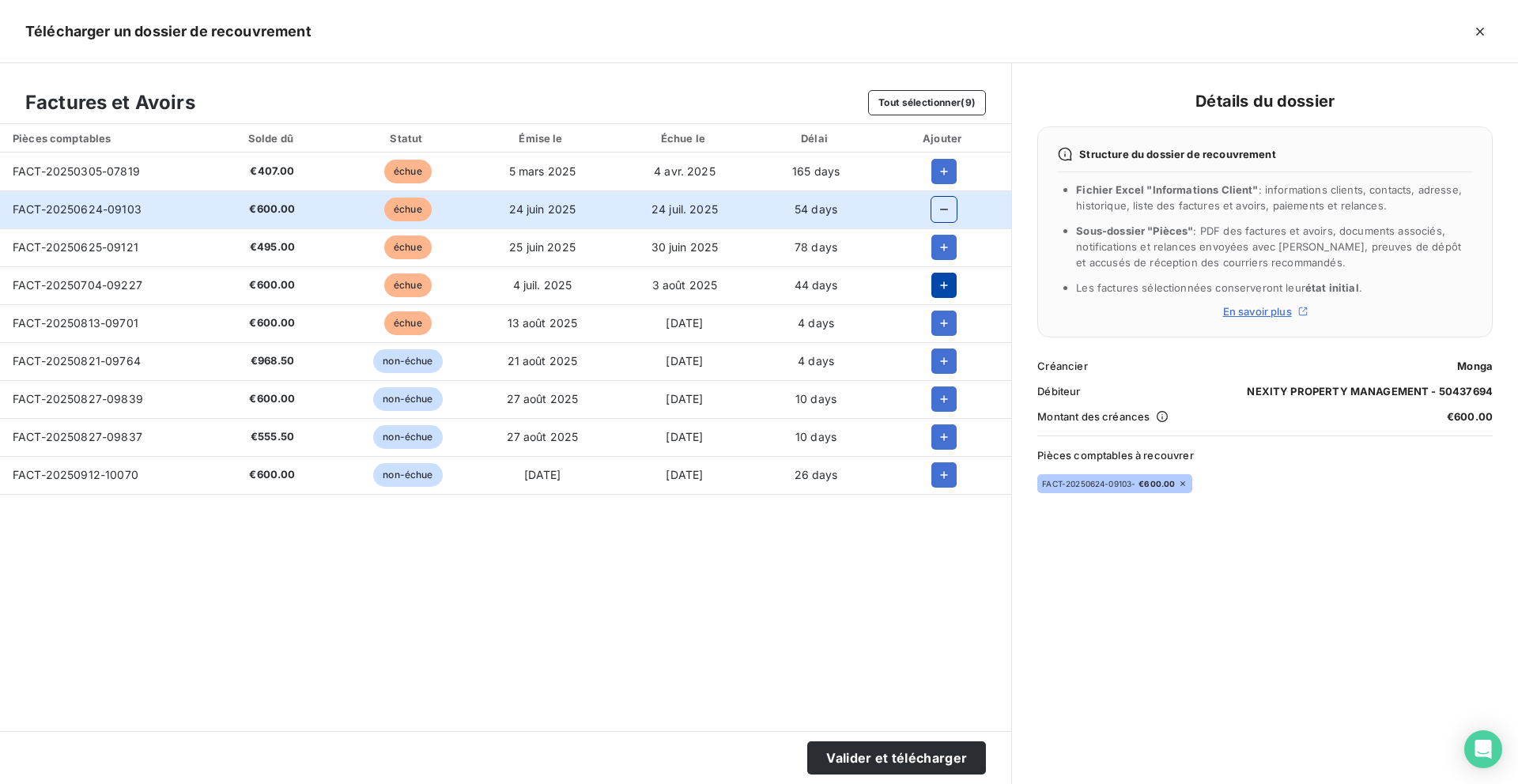
click at [947, 279] on icon "button" at bounding box center [944, 285] width 16 height 16
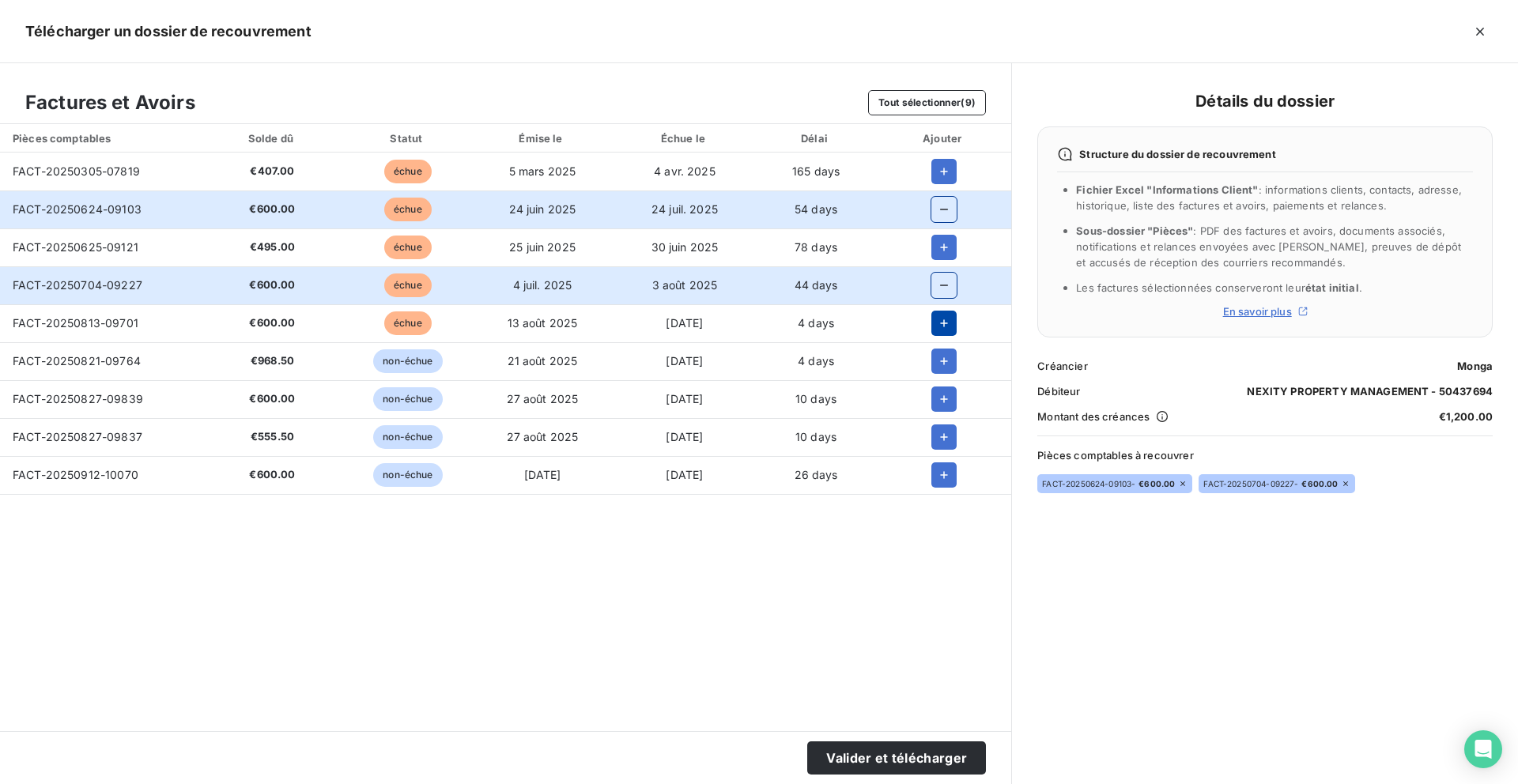
click at [946, 329] on icon "button" at bounding box center [944, 323] width 16 height 16
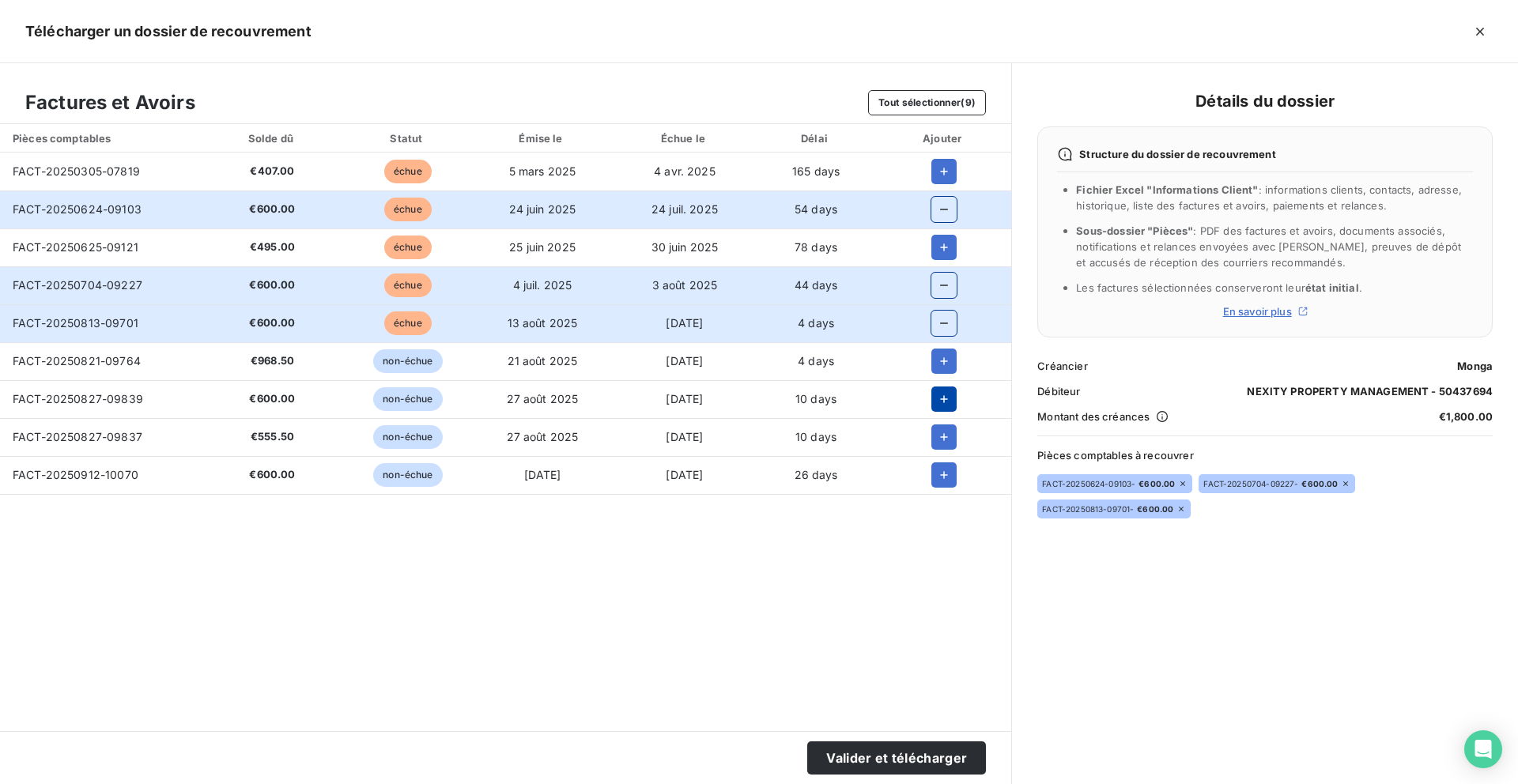
click at [941, 400] on icon "button" at bounding box center [944, 399] width 16 height 16
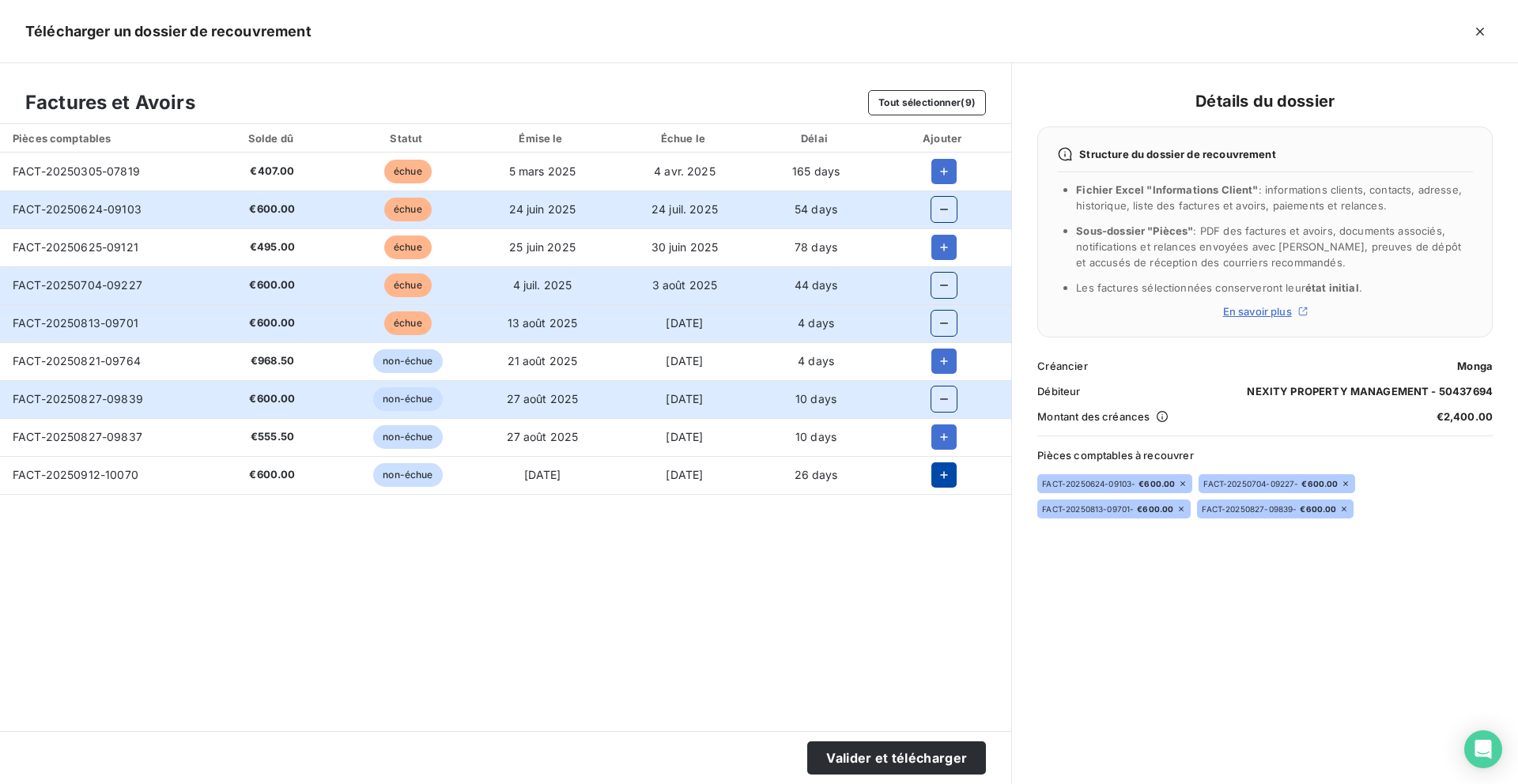
click at [942, 471] on icon "button" at bounding box center [944, 475] width 16 height 16
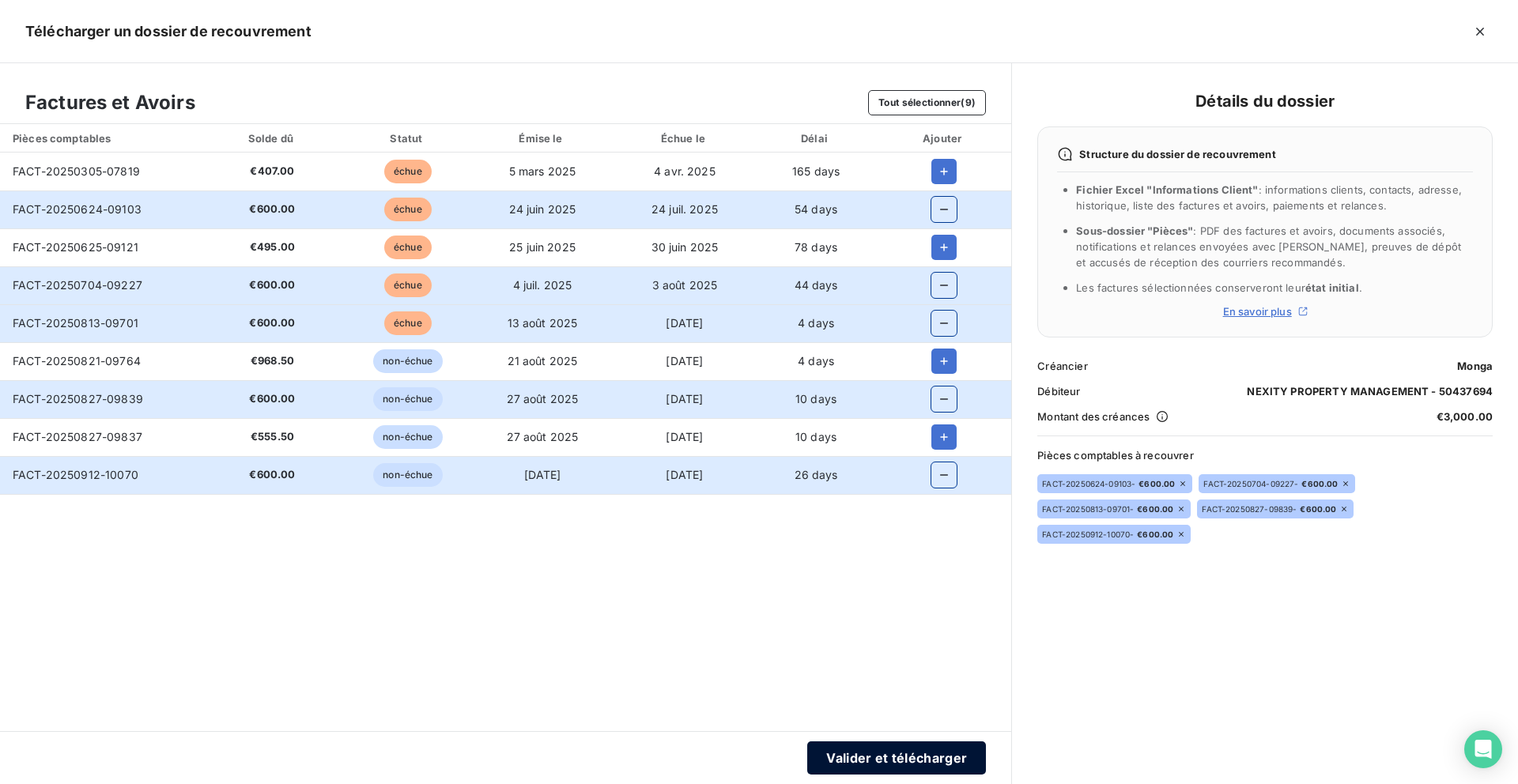
click at [887, 762] on button "Valider et télécharger" at bounding box center [896, 757] width 179 height 33
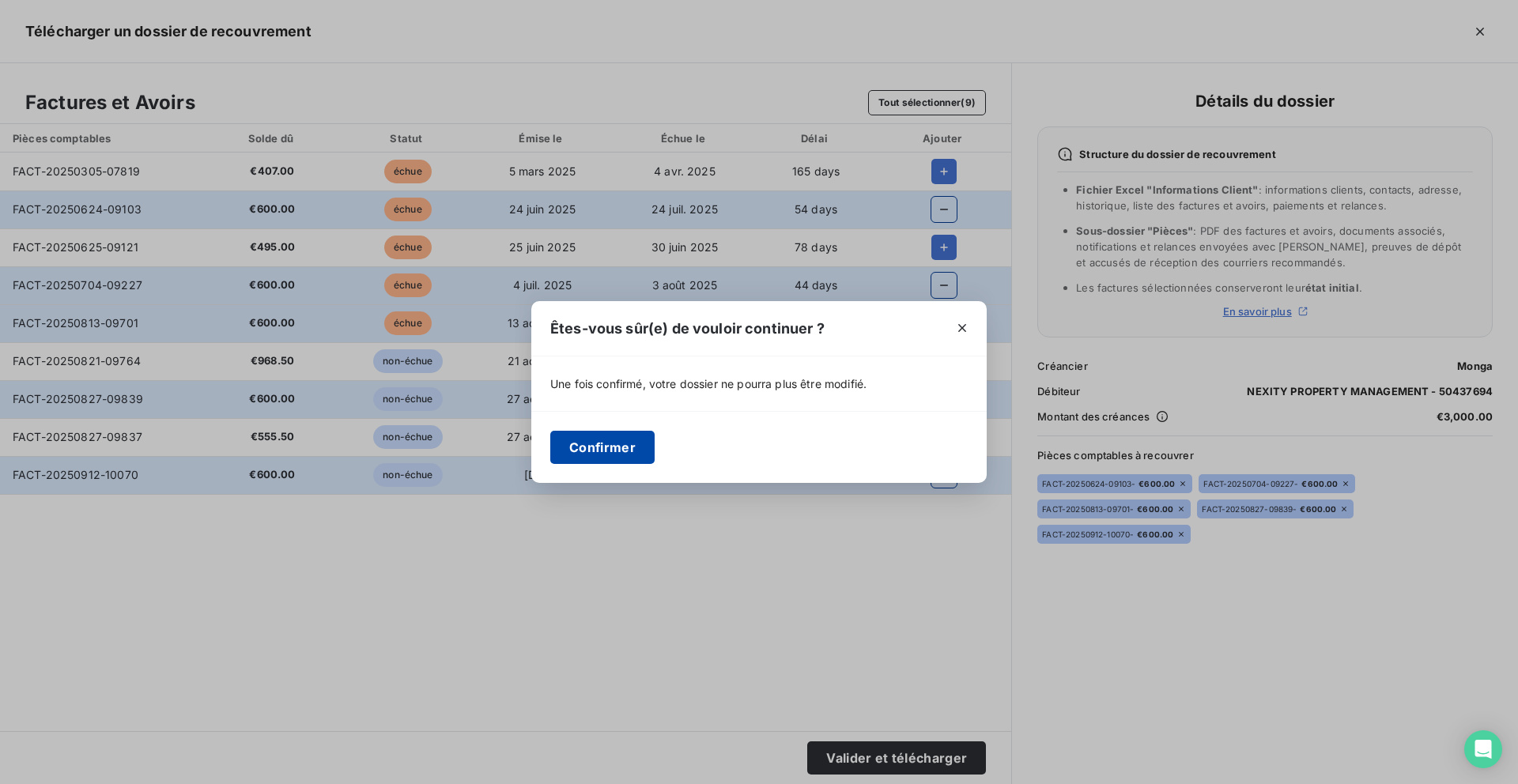
click at [623, 447] on button "Confirmer" at bounding box center [602, 447] width 105 height 33
